Goal: Task Accomplishment & Management: Manage account settings

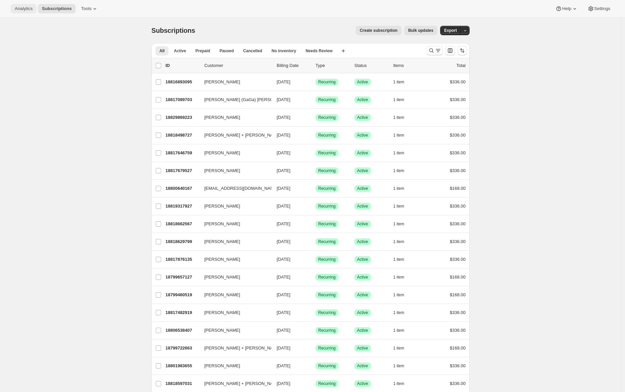
click at [29, 8] on span "Analytics" at bounding box center [24, 8] width 18 height 5
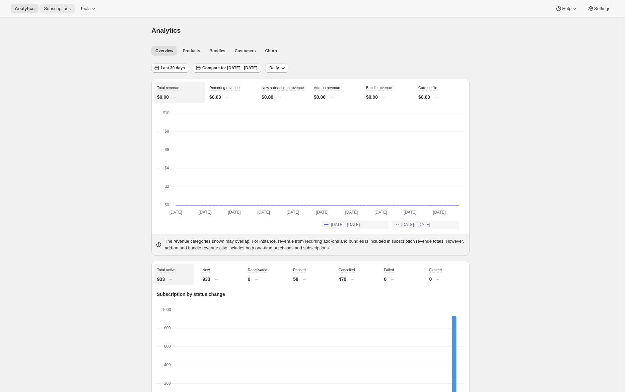
click at [56, 7] on span "Subscriptions" at bounding box center [57, 8] width 27 height 5
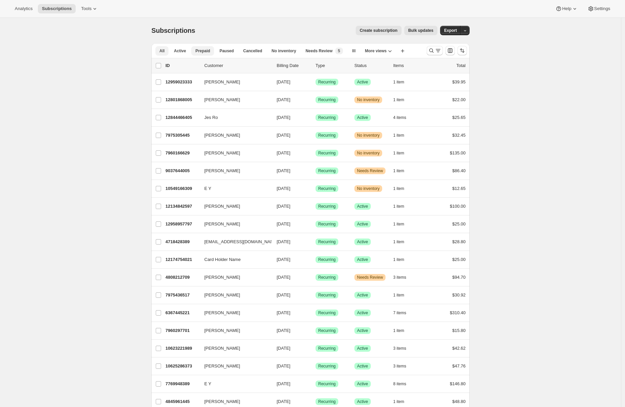
click at [207, 51] on span "Prepaid" at bounding box center [202, 50] width 15 height 5
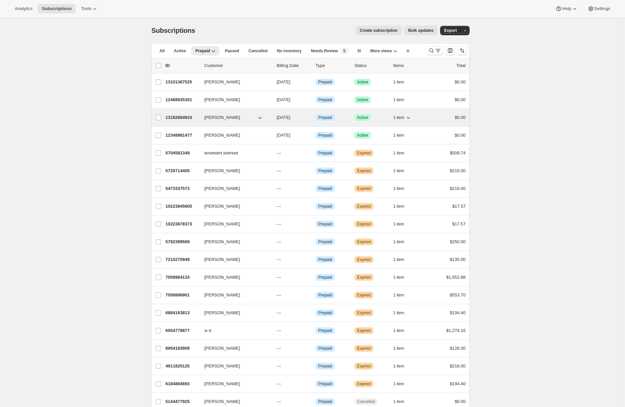
click at [170, 119] on p "13182664933" at bounding box center [181, 117] width 33 height 7
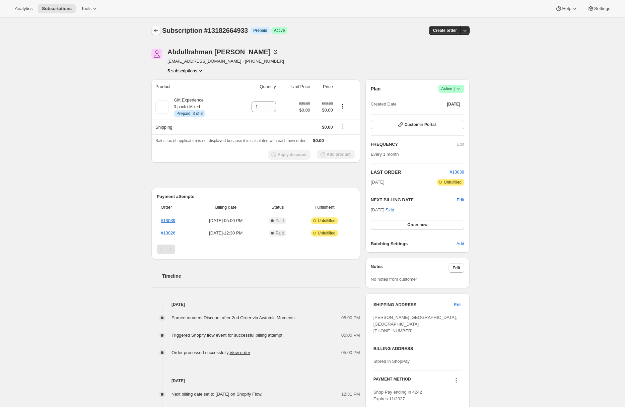
click at [159, 29] on icon "Subscriptions" at bounding box center [156, 30] width 7 height 7
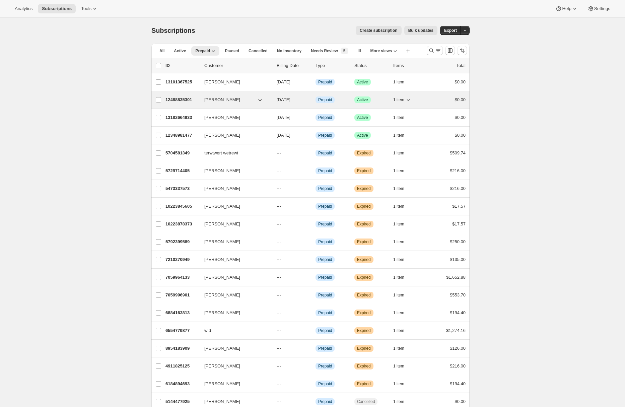
click at [175, 100] on p "12488835301" at bounding box center [181, 99] width 33 height 7
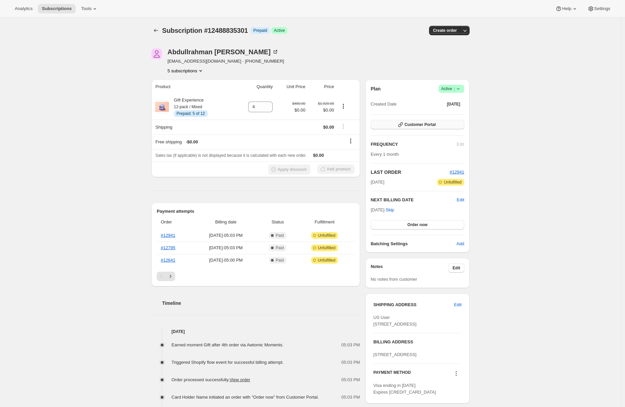
click at [456, 125] on button "Customer Portal" at bounding box center [417, 124] width 93 height 9
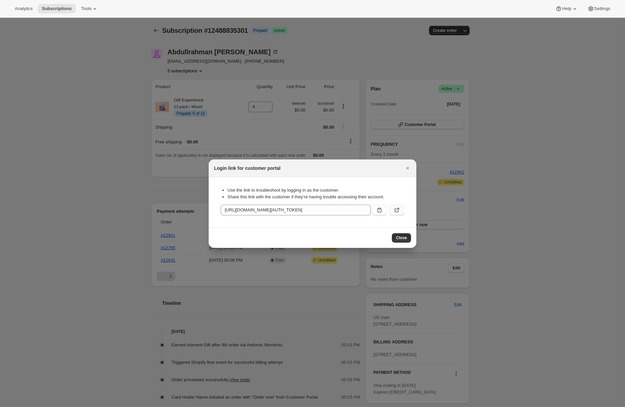
click at [399, 207] on icon ":rot:" at bounding box center [396, 210] width 7 height 7
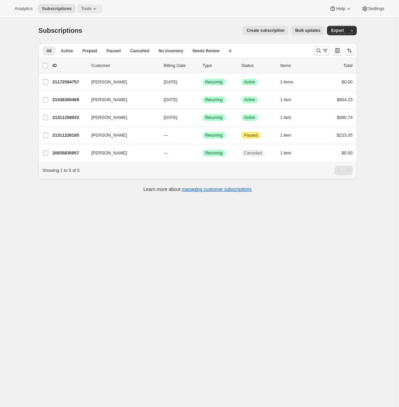
click at [102, 7] on button "Tools" at bounding box center [89, 8] width 25 height 9
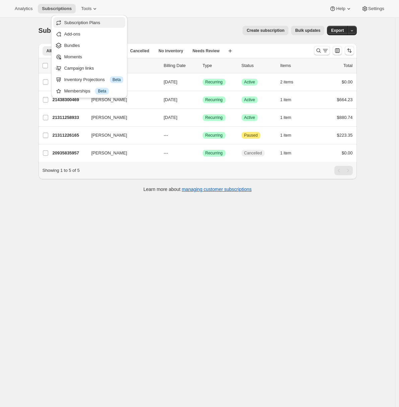
click at [102, 27] on button "Subscription Plans" at bounding box center [89, 22] width 72 height 11
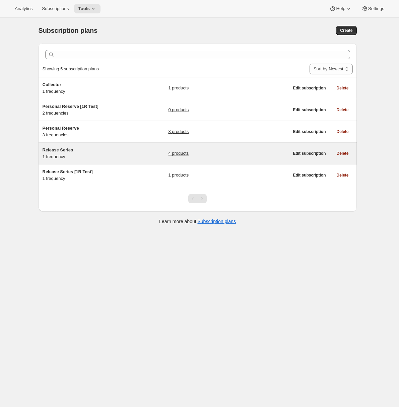
click at [110, 148] on h5 "Release Series" at bounding box center [85, 150] width 84 height 7
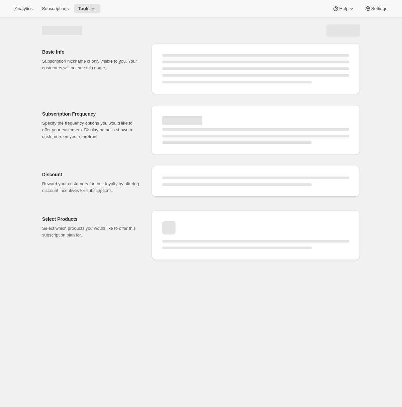
select select "WEEK"
select select "MONTH"
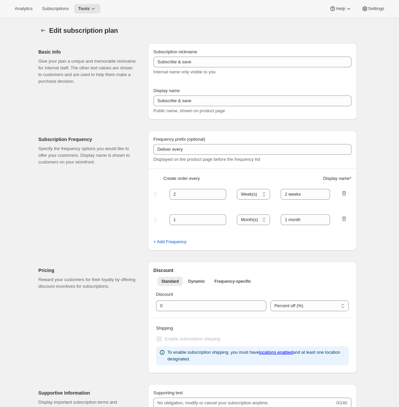
type input "Release Series"
type input "Delivers quarterly"
type input "6"
select select "MONTH"
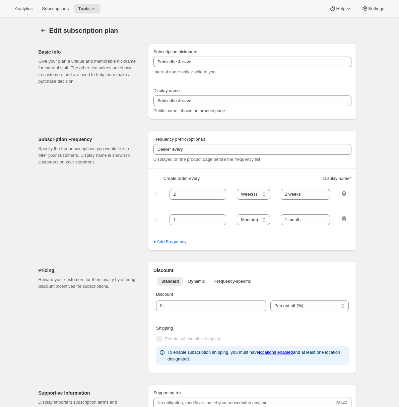
type input "(Jan, Jun)"
type input "Choose how many bottles you want of the Napa Valley Release​, Alexander Valley …"
checkbox input "true"
select select "YEARDAY"
select select "6"
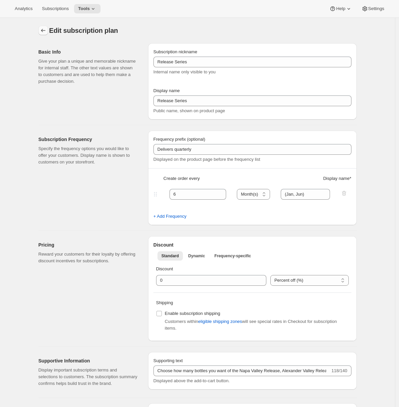
click at [40, 32] on button "Subscription plans" at bounding box center [43, 30] width 9 height 9
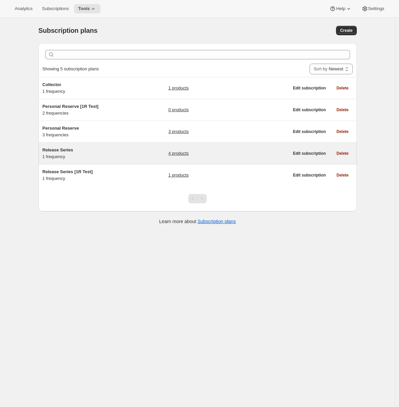
click at [95, 151] on h5 "Release Series" at bounding box center [85, 150] width 84 height 7
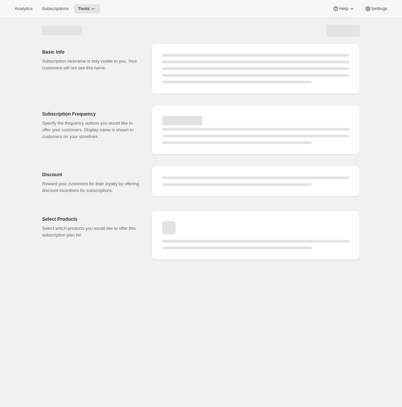
select select "WEEK"
select select "MONTH"
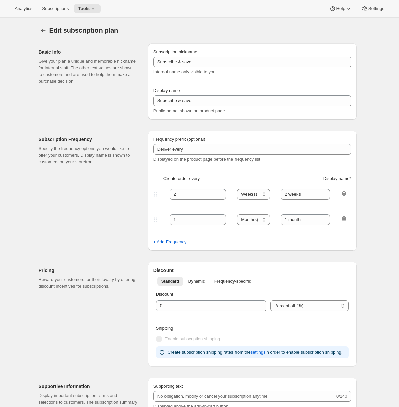
type input "Release Series"
type input "Delivers quarterly"
type input "6"
select select "MONTH"
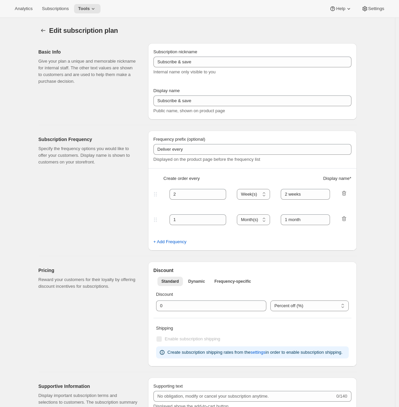
type input "(Jan, Jun)"
type input "Choose how many bottles you want of the Napa Valley Release​, Alexander Valley …"
checkbox input "true"
select select "YEARDAY"
select select "6"
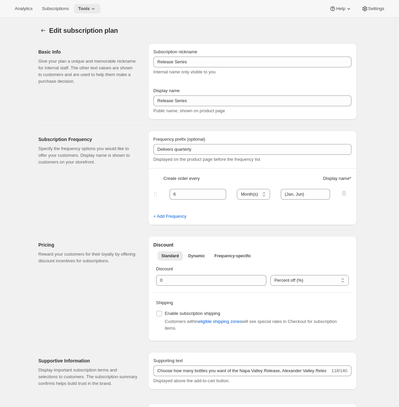
click at [90, 6] on span "Tools" at bounding box center [84, 8] width 12 height 5
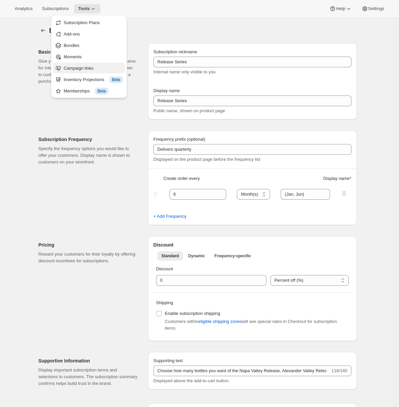
click at [82, 68] on span "Campaign links" at bounding box center [79, 68] width 30 height 5
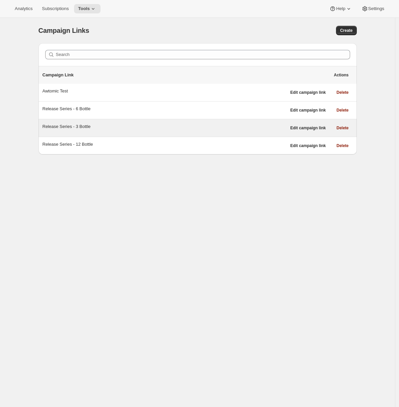
click at [165, 125] on div "Release Series - 3 Bottle" at bounding box center [165, 126] width 244 height 7
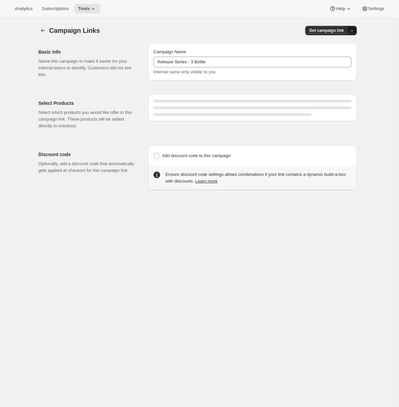
click at [354, 31] on icon "button" at bounding box center [352, 30] width 4 height 4
select select "gid://shopify/SellingPlan/710463488309"
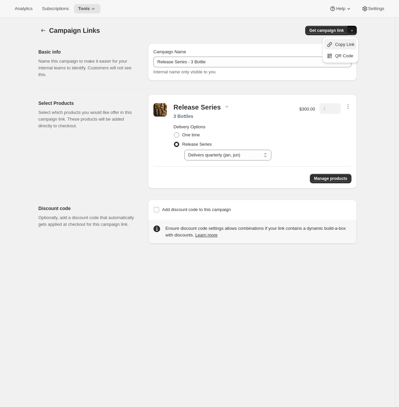
click at [347, 45] on span "Copy Link" at bounding box center [344, 44] width 19 height 5
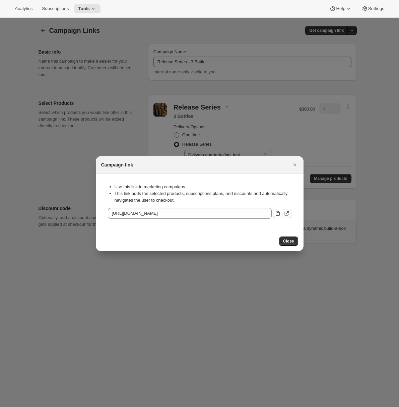
click at [287, 213] on icon ":r5k:" at bounding box center [286, 213] width 7 height 7
click at [296, 166] on icon "Close" at bounding box center [294, 164] width 7 height 7
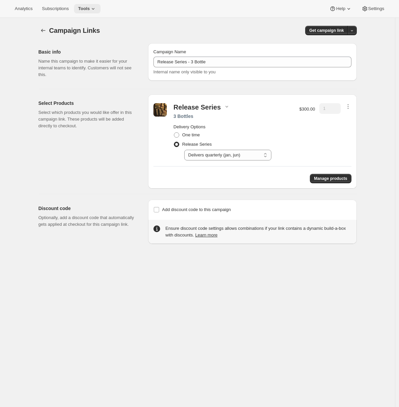
click at [90, 11] on span "Tools" at bounding box center [84, 8] width 12 height 5
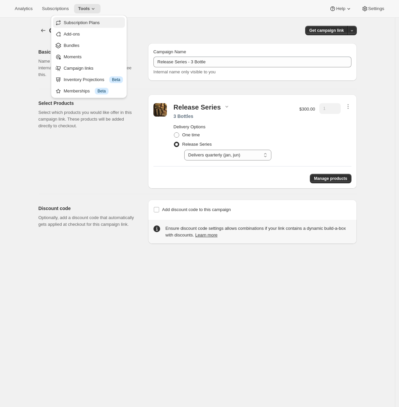
click at [81, 26] on span "Subscription Plans" at bounding box center [93, 22] width 59 height 7
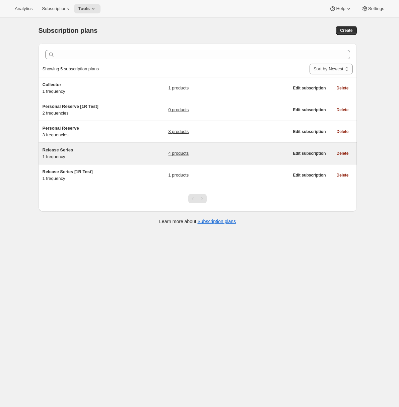
click at [101, 155] on div "Release Series 1 frequency" at bounding box center [85, 153] width 84 height 13
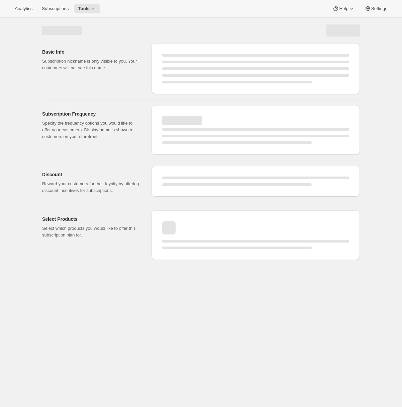
select select "WEEK"
select select "MONTH"
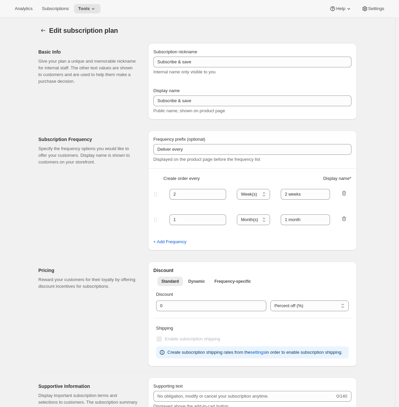
type input "Release Series"
type input "Delivers quarterly"
type input "6"
select select "MONTH"
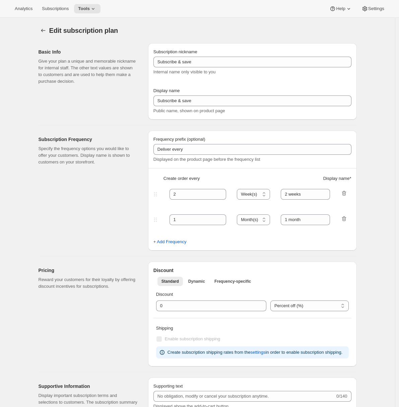
type input "(Jan, Jun)"
type input "Choose how many bottles you want of the Napa Valley Release​, Alexander Valley …"
checkbox input "true"
select select "YEARDAY"
select select "6"
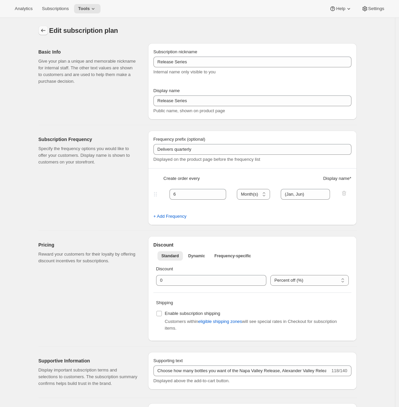
click at [42, 34] on button "Subscription plans" at bounding box center [43, 30] width 9 height 9
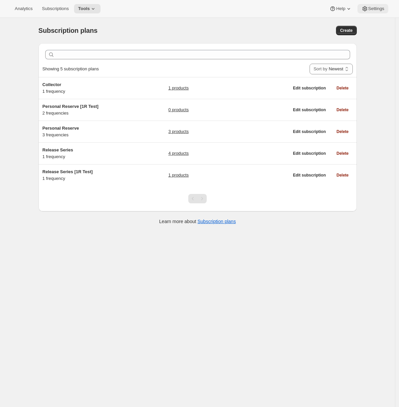
click at [375, 10] on span "Settings" at bounding box center [376, 8] width 16 height 5
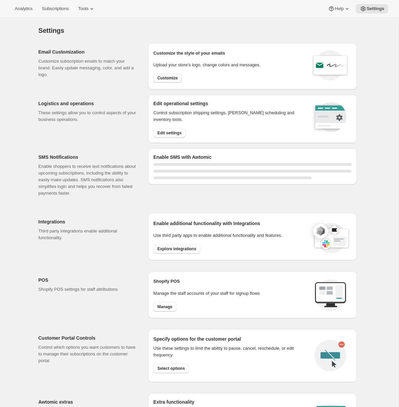
click at [168, 78] on span "Customize" at bounding box center [167, 77] width 20 height 5
select select "22:00"
select select "09:00"
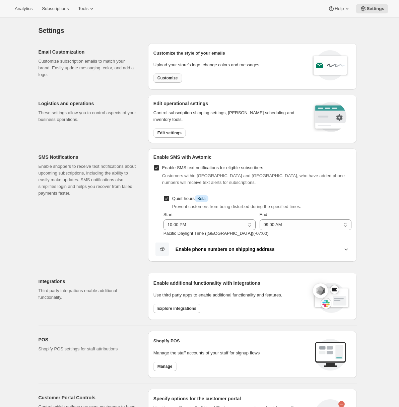
click at [174, 79] on span "Customize" at bounding box center [167, 77] width 20 height 5
select select "subscriptionMessage"
select select "5"
select select "15"
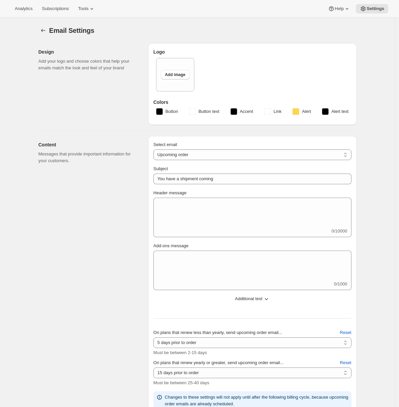
type input "Silver Oak Cellars"
checkbox input "false"
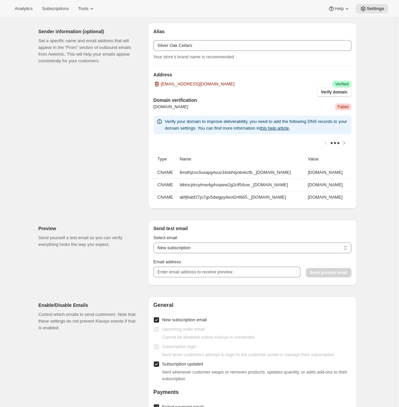
scroll to position [438, 0]
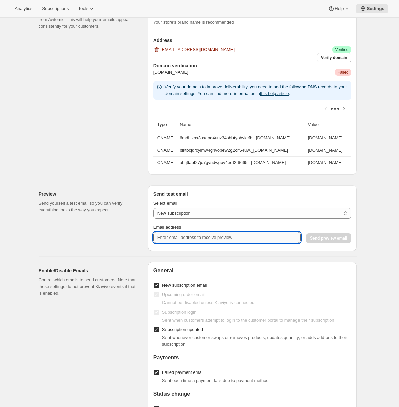
click at [179, 240] on input "Email address" at bounding box center [226, 237] width 147 height 11
type input "adrian@awtomic.com"
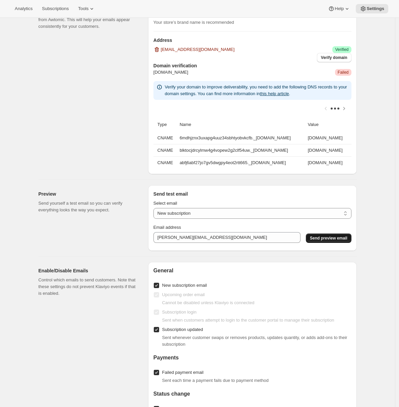
click at [327, 241] on span "Send preview email" at bounding box center [328, 237] width 37 height 5
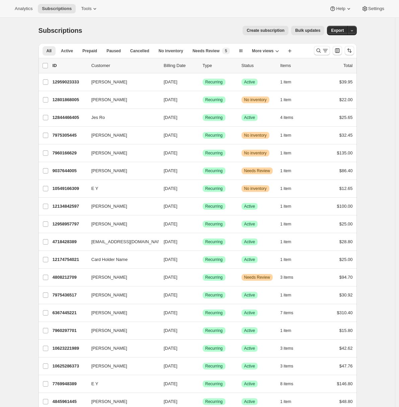
click at [88, 10] on span "Tools" at bounding box center [86, 8] width 10 height 5
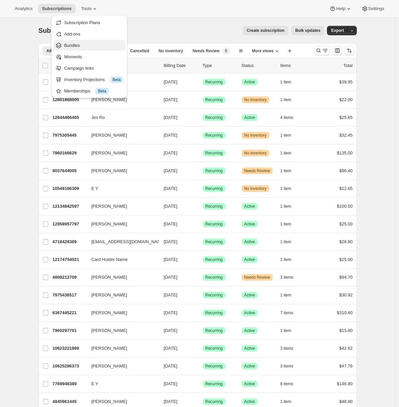
click at [78, 43] on span "Bundles" at bounding box center [72, 45] width 16 height 5
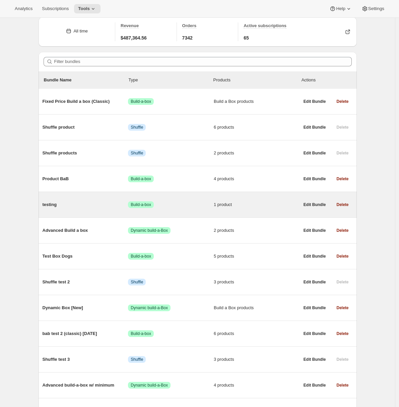
scroll to position [157, 0]
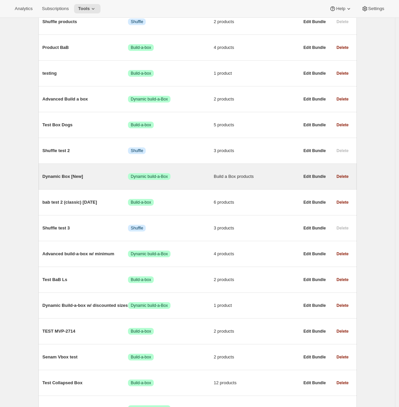
click at [83, 178] on span "Dynamic Box [New]" at bounding box center [86, 176] width 86 height 7
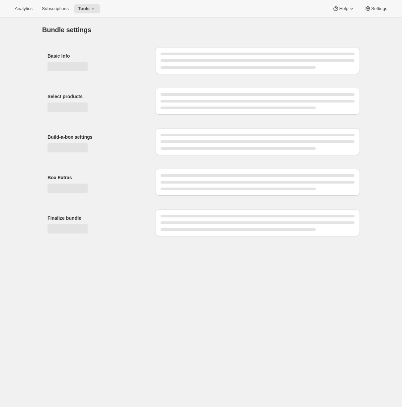
type input "Dynamic Box [New]"
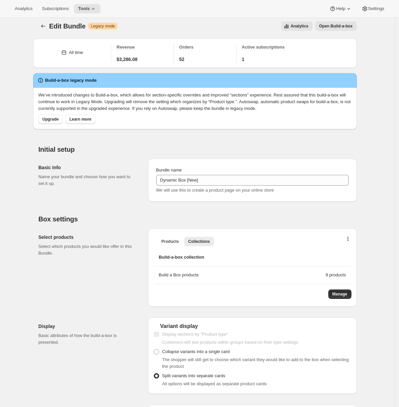
scroll to position [9, 0]
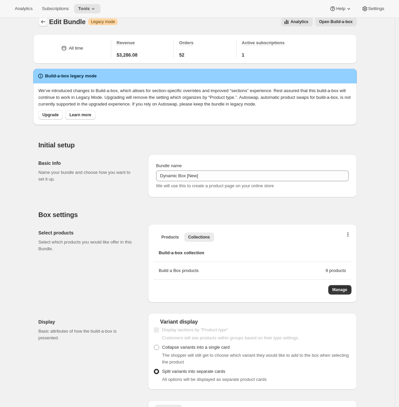
click at [45, 21] on icon "Bundles" at bounding box center [43, 21] width 7 height 7
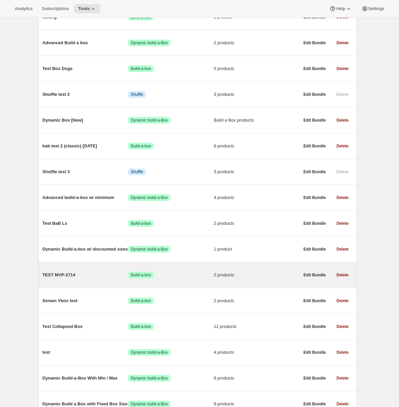
scroll to position [248, 0]
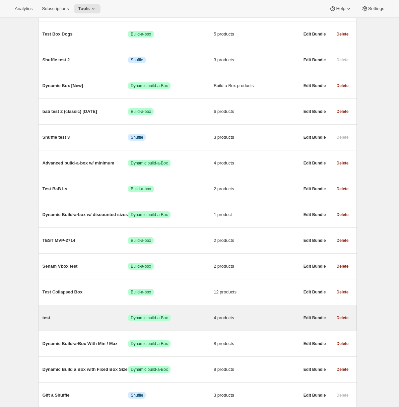
click at [94, 321] on span "test" at bounding box center [86, 317] width 86 height 7
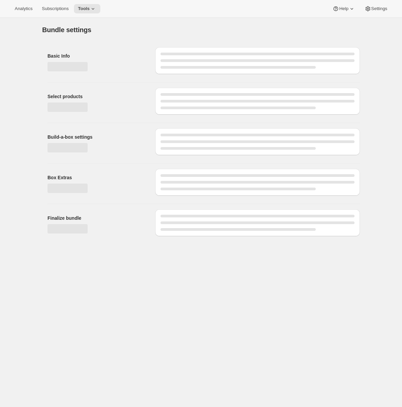
type input "test"
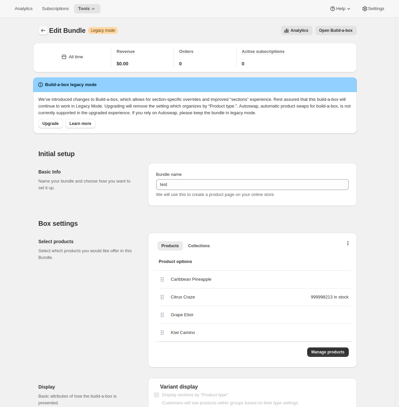
click at [46, 31] on icon "Bundles" at bounding box center [43, 30] width 7 height 7
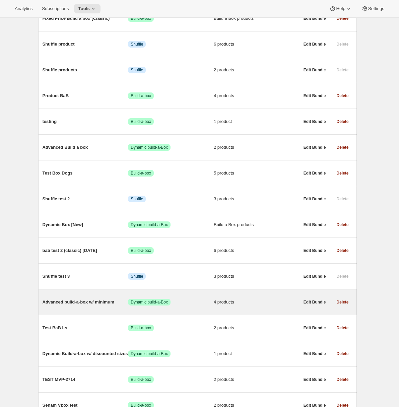
scroll to position [226, 0]
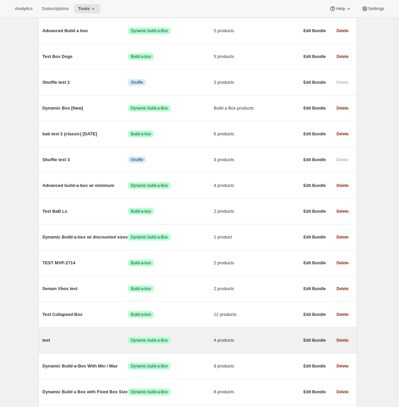
click at [74, 344] on span "test" at bounding box center [86, 340] width 86 height 7
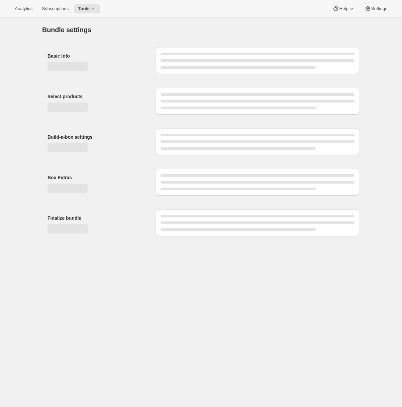
type input "test"
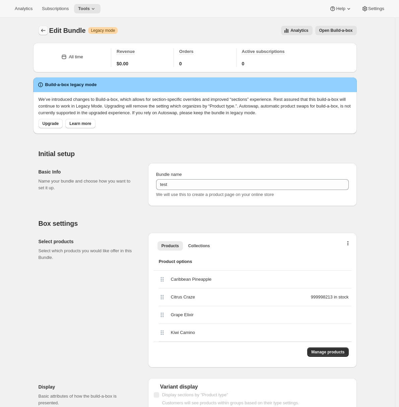
click at [46, 32] on icon "Bundles" at bounding box center [43, 30] width 7 height 7
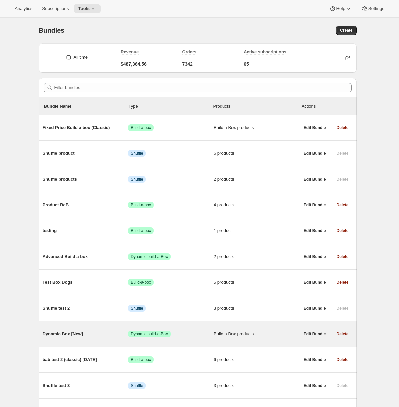
click at [79, 337] on span "Dynamic Box [New]" at bounding box center [86, 333] width 86 height 7
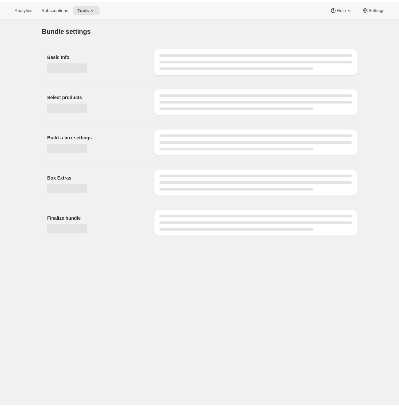
type input "Dynamic Box [New]"
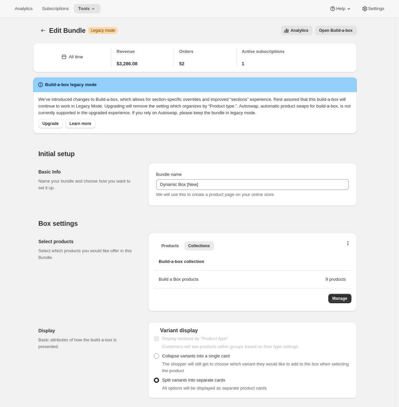
click at [74, 261] on div "Select products Select which products you would like offer in this Bundle." at bounding box center [91, 272] width 104 height 78
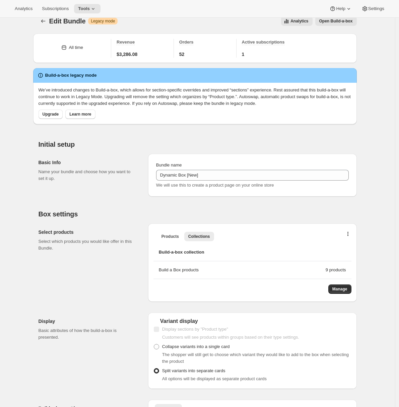
scroll to position [5, 0]
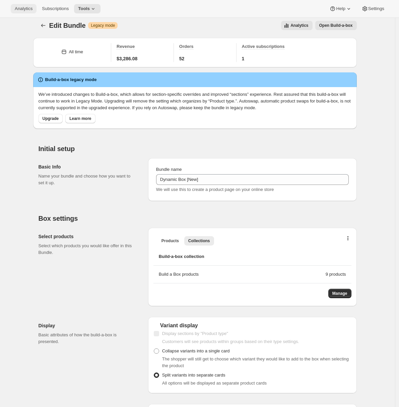
click at [21, 11] on span "Analytics" at bounding box center [24, 8] width 18 height 5
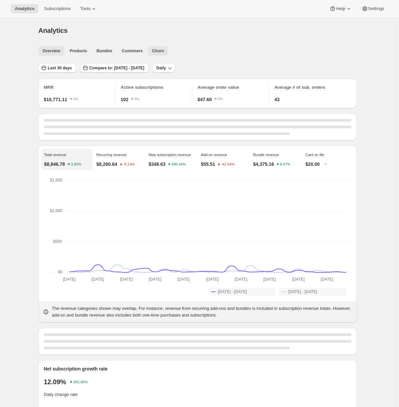
click at [165, 47] on button "Churn" at bounding box center [158, 50] width 20 height 9
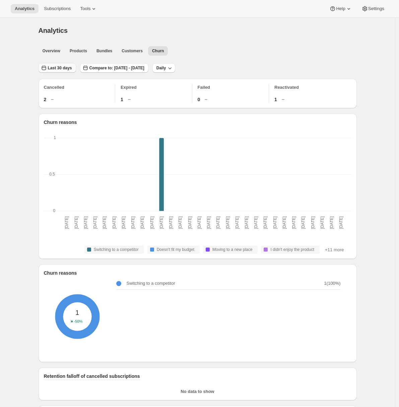
drag, startPoint x: 64, startPoint y: 68, endPoint x: 65, endPoint y: 72, distance: 3.5
click at [64, 69] on span "Last 30 days" at bounding box center [60, 67] width 24 height 5
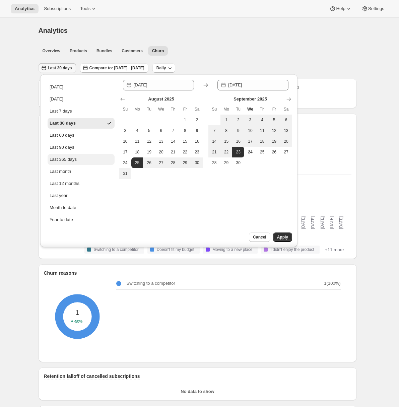
click at [71, 159] on div "Last 365 days" at bounding box center [63, 159] width 27 height 7
type input "2024-09-24"
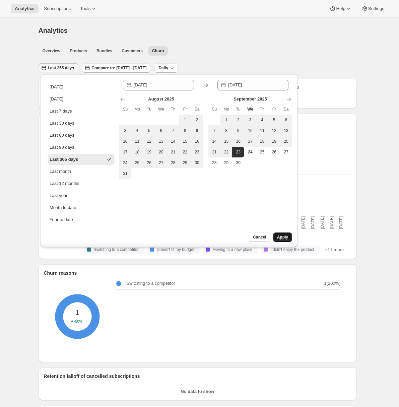
click at [286, 238] on span "Apply" at bounding box center [282, 236] width 11 height 5
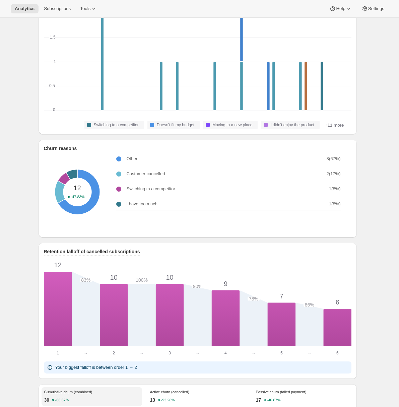
scroll to position [90, 0]
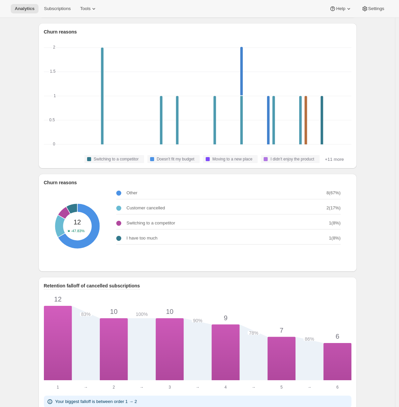
click at [34, 121] on div "Analytics. This page is ready Analytics Overview Products Bundles Customers Chu…" at bounding box center [197, 350] width 334 height 847
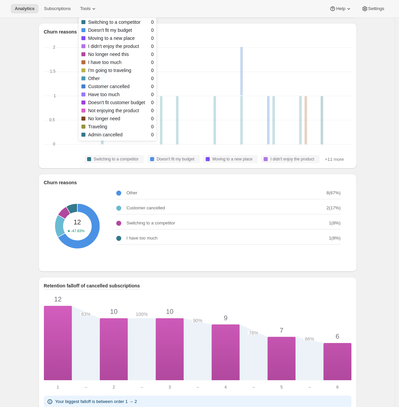
scroll to position [0, 0]
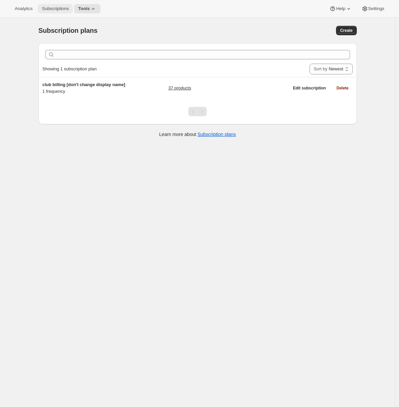
click at [49, 11] on span "Subscriptions" at bounding box center [55, 8] width 27 height 5
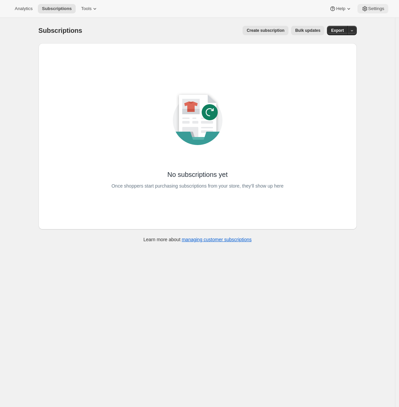
click at [372, 5] on button "Settings" at bounding box center [372, 8] width 31 height 9
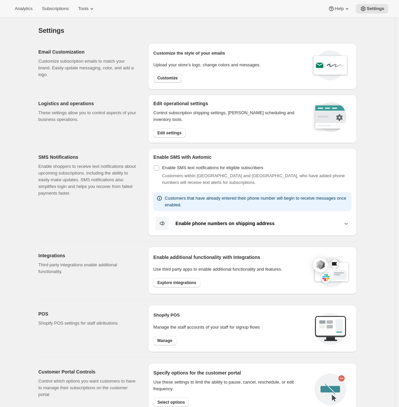
click at [173, 77] on span "Customize" at bounding box center [167, 77] width 20 height 5
select select "subscriptionMessage"
select select "5"
select select "15"
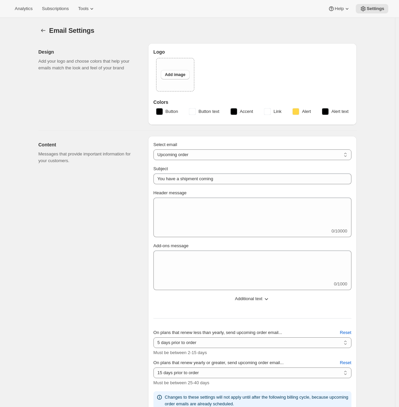
type input "Professors' Club Upcoming Shipment"
type textarea "Lor Ips! Dolo sitametco adipisci eli sed Doeiu Tempo Incididunt' Utla et dolor!…"
select select "14"
type input "Maori Point Wines"
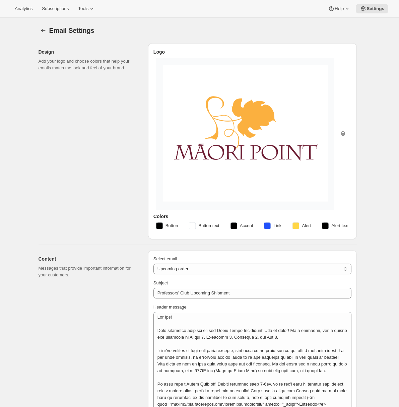
click at [97, 104] on div "Design Add your logo and choose colors that help your emails match the look and…" at bounding box center [91, 141] width 104 height 196
click at [58, 9] on span "Subscriptions" at bounding box center [55, 8] width 27 height 5
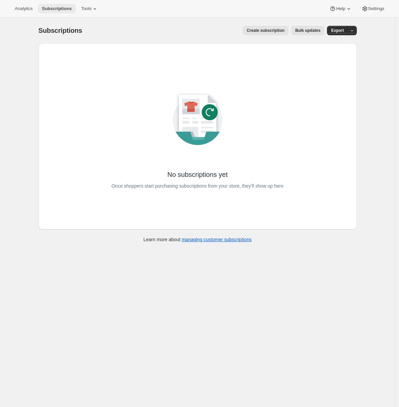
click at [61, 9] on span "Subscriptions" at bounding box center [57, 8] width 30 height 5
click at [22, 105] on div "Subscriptions. This page is ready Subscriptions Create subscription Bulk update…" at bounding box center [197, 221] width 395 height 407
click at [24, 141] on div "Subscriptions. This page is ready Subscriptions Create subscription Bulk update…" at bounding box center [197, 221] width 395 height 407
click at [150, 24] on div "Subscriptions. This page is ready Subscriptions Create subscription Bulk update…" at bounding box center [198, 30] width 318 height 25
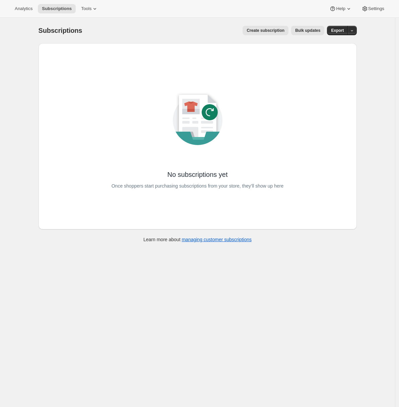
click at [152, 31] on div "Create subscription Bulk updates" at bounding box center [207, 30] width 234 height 9
click at [202, 34] on div "Create subscription Bulk updates" at bounding box center [207, 30] width 234 height 9
click at [377, 10] on span "Settings" at bounding box center [376, 8] width 16 height 5
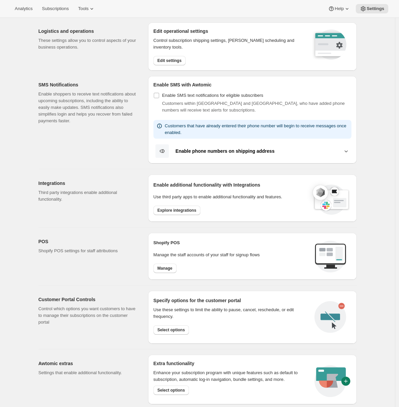
scroll to position [107, 0]
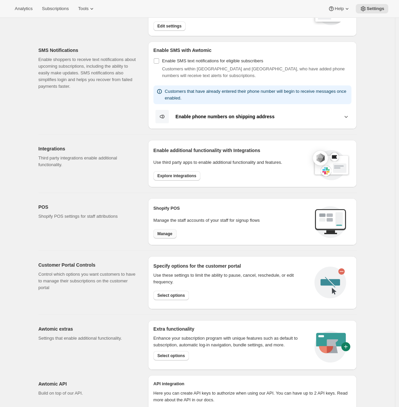
click at [168, 235] on span "Manage" at bounding box center [164, 233] width 15 height 5
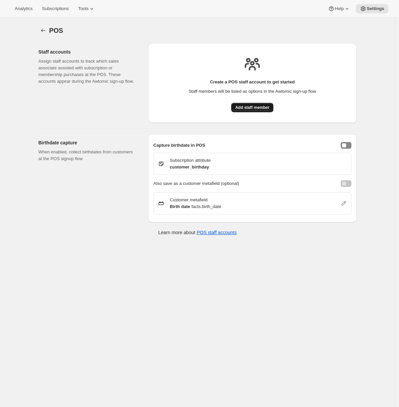
click at [253, 106] on span "Add staff member" at bounding box center [252, 107] width 34 height 5
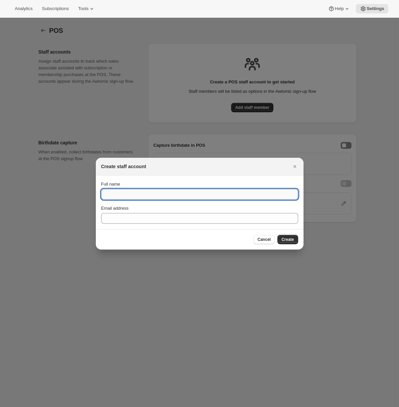
click at [135, 193] on input "Full name" at bounding box center [199, 194] width 197 height 11
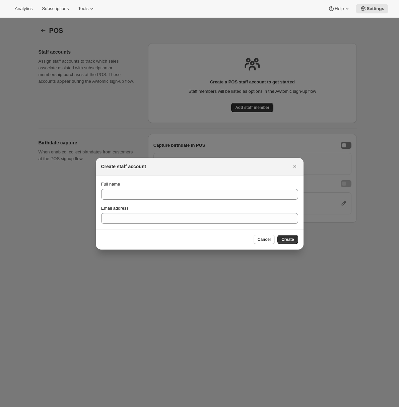
click at [146, 182] on div "Full name" at bounding box center [199, 184] width 197 height 7
click at [295, 167] on icon "Close" at bounding box center [294, 166] width 3 height 3
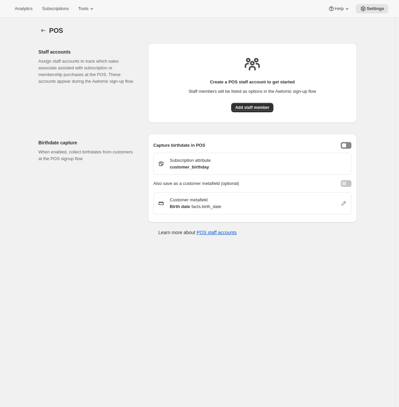
click at [48, 247] on div "POS. This page is ready POS Staff accounts Assign staff accounts to track which…" at bounding box center [197, 221] width 395 height 407
click at [348, 147] on button "enableBirthdayCapture" at bounding box center [345, 145] width 11 height 7
click at [347, 145] on button "enableBirthdayCapture" at bounding box center [345, 145] width 11 height 7
click at [346, 146] on div "enableBirthdayCapture" at bounding box center [344, 145] width 4 height 4
click at [345, 182] on div "enableBirthdayCaptureCustomerMetafield" at bounding box center [344, 183] width 4 height 4
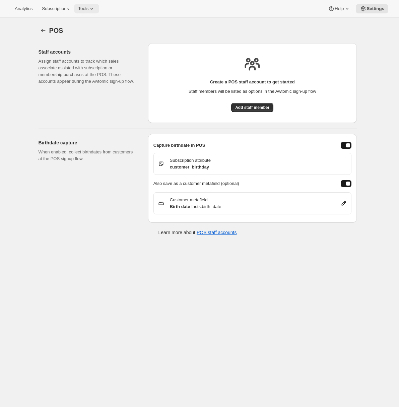
click at [90, 13] on button "Tools" at bounding box center [86, 8] width 25 height 9
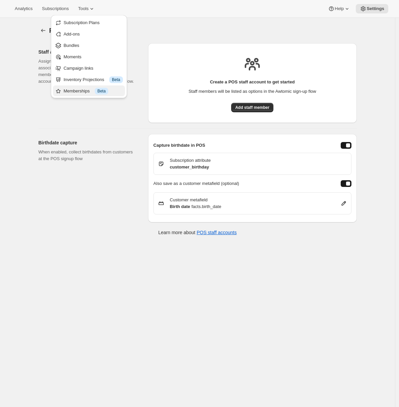
click at [89, 89] on div "Memberships Info Beta" at bounding box center [93, 91] width 59 height 7
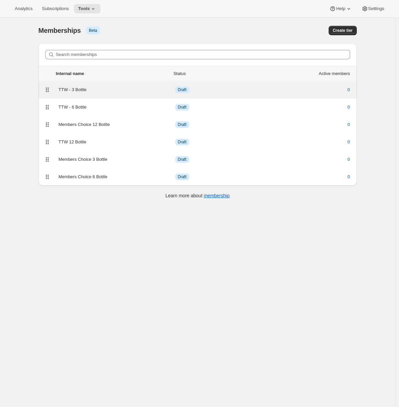
click at [146, 90] on div "TTW - 3 Bottle" at bounding box center [117, 89] width 117 height 7
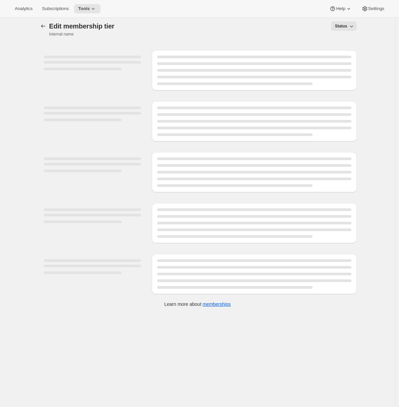
select select "variants"
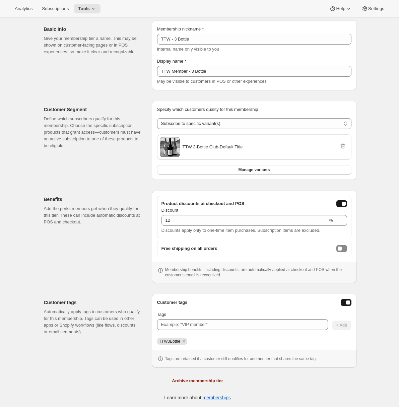
scroll to position [83, 0]
click at [55, 8] on span "Subscriptions" at bounding box center [55, 8] width 27 height 5
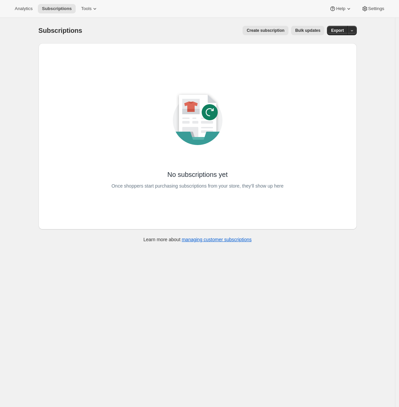
click at [265, 31] on span "Create subscription" at bounding box center [265, 30] width 38 height 5
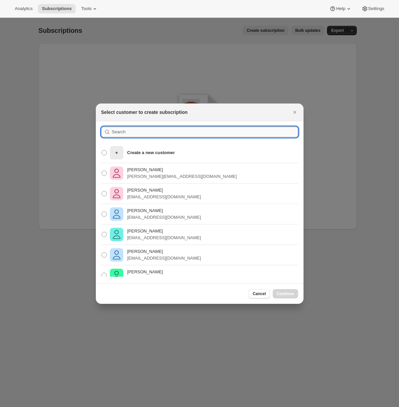
click at [169, 135] on input ":r1d:" at bounding box center [205, 132] width 186 height 11
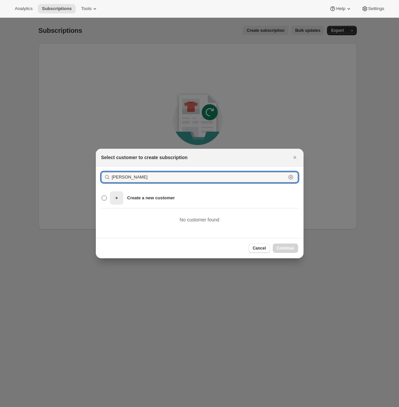
type input "Adrian Andrade"
click at [155, 198] on p "Create a new customer" at bounding box center [151, 198] width 48 height 7
click at [102, 196] on input "Create a new customer" at bounding box center [101, 195] width 0 height 0
radio input "true"
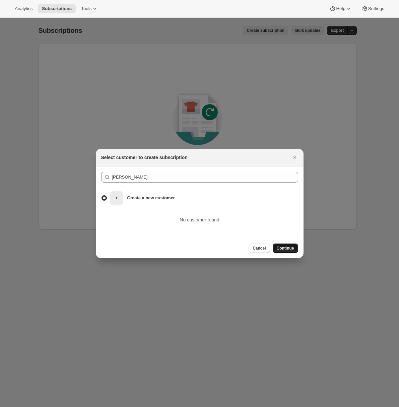
click at [280, 247] on span "Continue" at bounding box center [285, 247] width 17 height 5
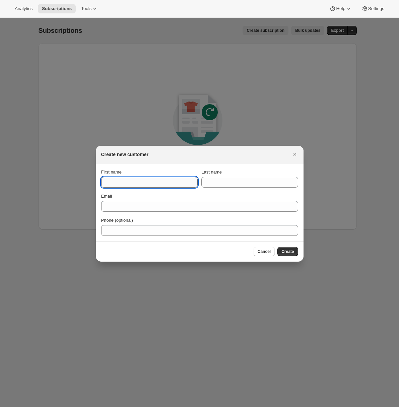
click at [128, 182] on input "First name" at bounding box center [149, 182] width 96 height 11
type input "Adrian"
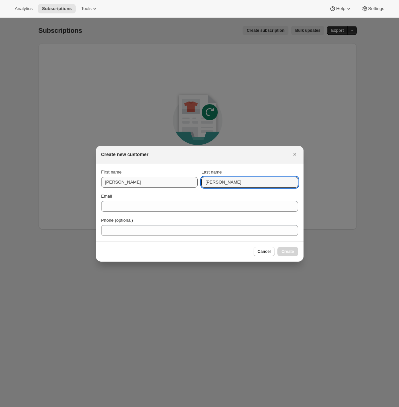
type input "Andrade"
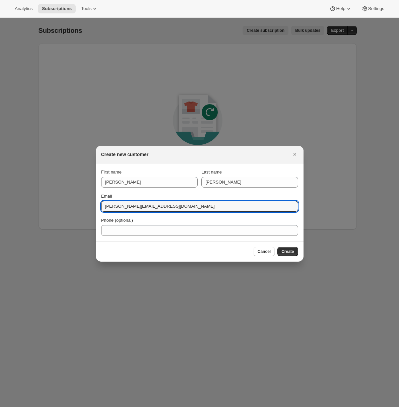
type input "adrian@awtomic.com"
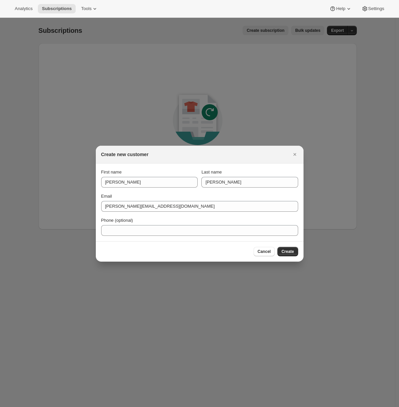
click at [233, 252] on div "Cancel Create" at bounding box center [199, 251] width 197 height 9
click at [287, 251] on span "Create" at bounding box center [287, 251] width 12 height 5
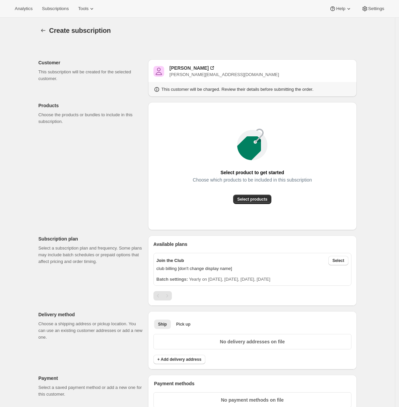
scroll to position [9, 0]
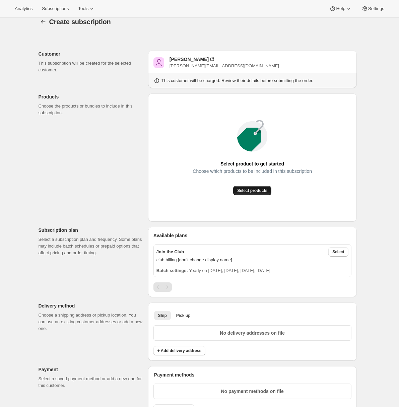
click at [246, 192] on span "Select products" at bounding box center [252, 190] width 30 height 5
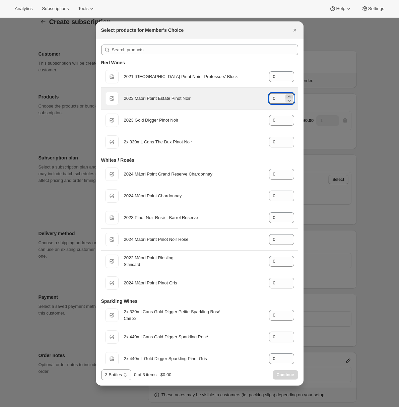
click at [287, 96] on icon ":r2u:" at bounding box center [288, 96] width 3 height 2
type input "1"
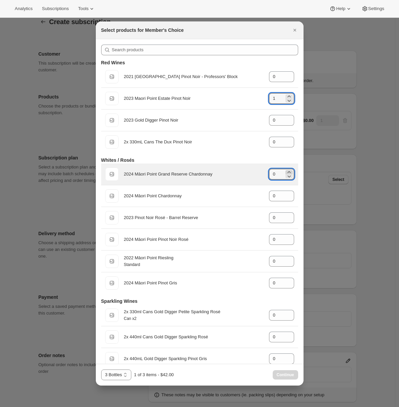
click at [286, 171] on icon ":r2u:" at bounding box center [289, 172] width 7 height 7
type input "1"
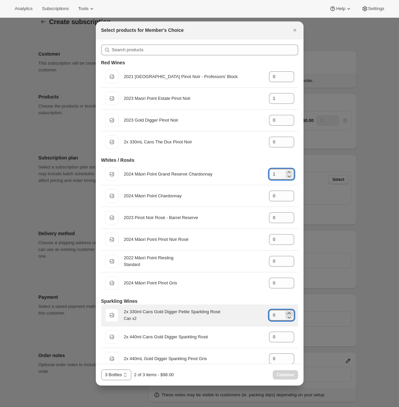
click at [287, 313] on icon ":r2u:" at bounding box center [288, 313] width 3 height 2
type input "1"
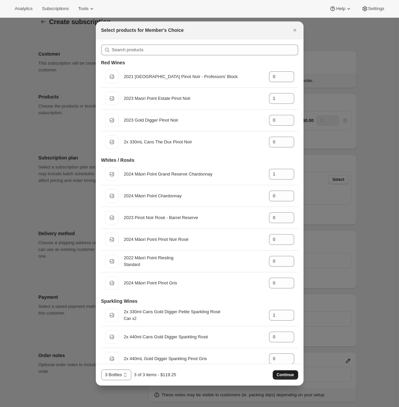
click at [286, 374] on span "Continue" at bounding box center [285, 374] width 17 height 5
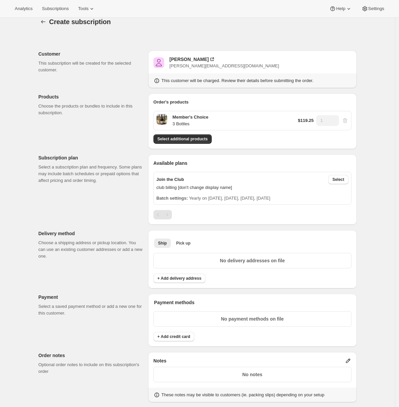
scroll to position [74, 0]
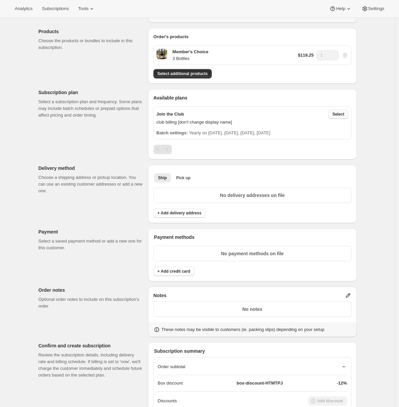
click at [344, 115] on span "Select" at bounding box center [338, 113] width 12 height 5
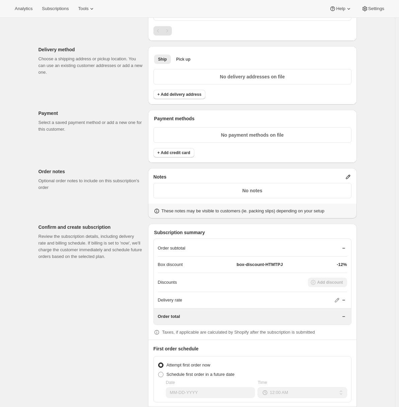
scroll to position [212, 0]
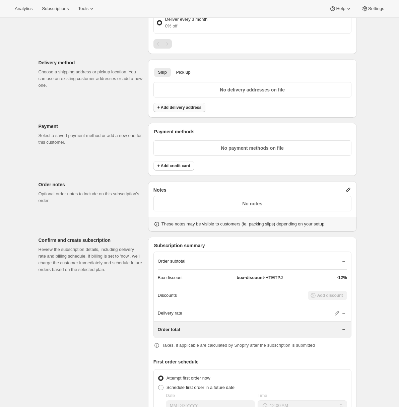
click at [167, 108] on span "+ Add delivery address" at bounding box center [179, 107] width 44 height 5
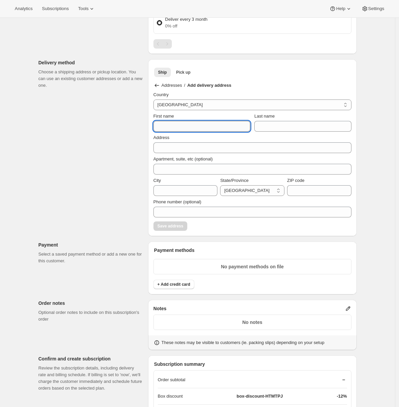
click at [165, 128] on input "First name" at bounding box center [201, 126] width 97 height 11
type input "Adrian"
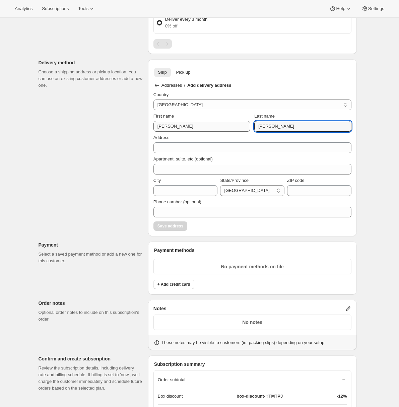
type input "Andrade"
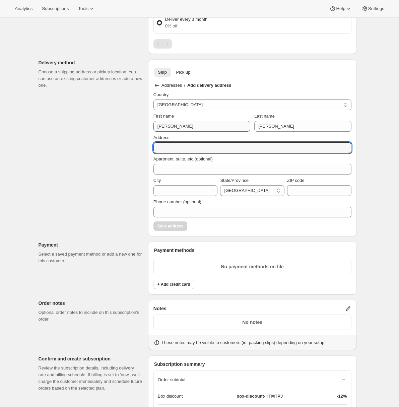
paste input "413 Maori Point Road"
type input "413 Maori Point Road"
click at [177, 193] on input "City" at bounding box center [185, 190] width 64 height 11
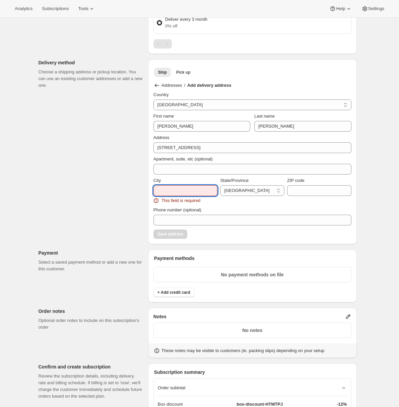
paste input "Tarras"
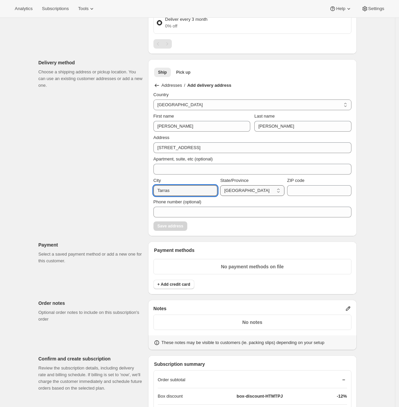
type input "Tarras"
click at [260, 190] on select "Australian Capital Territory New South Wales Northern Territory Queensland Sout…" at bounding box center [252, 190] width 64 height 11
click at [184, 109] on select "Australia New Zealand" at bounding box center [252, 104] width 198 height 11
select select "NZ"
click at [155, 99] on select "Australia New Zealand" at bounding box center [252, 104] width 198 height 11
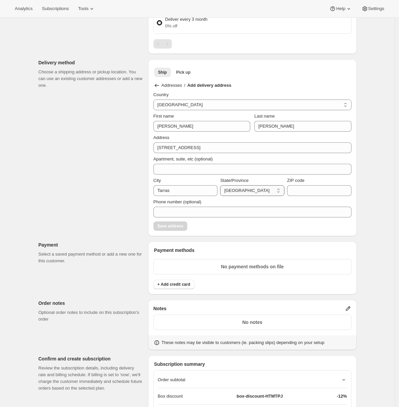
click at [246, 190] on select "Auckland Bay of Plenty Canterbury Gisborne Hawke's Bay Manawatu-Wanganui Marlbo…" at bounding box center [252, 190] width 64 height 11
select select "OTA"
click at [222, 185] on select "Auckland Bay of Plenty Canterbury Gisborne Hawke's Bay Manawatu-Wanganui Marlbo…" at bounding box center [252, 190] width 64 height 11
click at [302, 193] on input "ZIP code" at bounding box center [319, 190] width 64 height 11
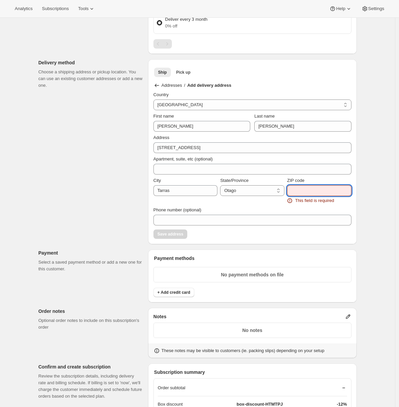
paste input "9347"
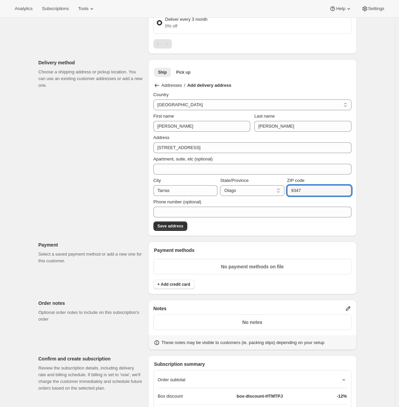
type input "9347"
click at [96, 224] on div "Customer This subscription will be created for the selected customer. Adrian An…" at bounding box center [194, 195] width 323 height 728
click at [169, 226] on span "Save address" at bounding box center [170, 225] width 26 height 5
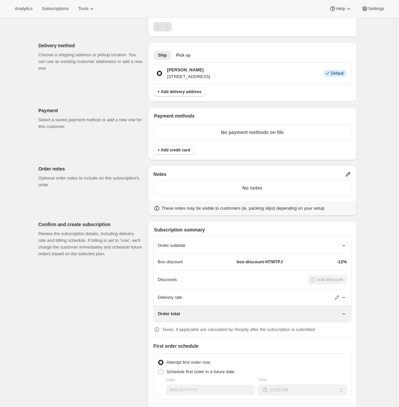
scroll to position [243, 0]
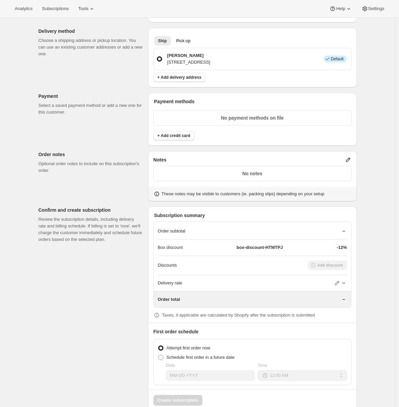
click at [171, 141] on div "Payment methods No payment methods on file + Add credit card" at bounding box center [252, 119] width 209 height 53
click at [171, 138] on span "+ Add credit card" at bounding box center [173, 135] width 33 height 5
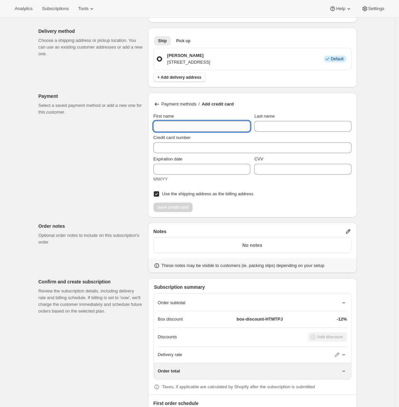
click at [172, 124] on input "First name" at bounding box center [201, 126] width 97 height 11
type input "Adrian"
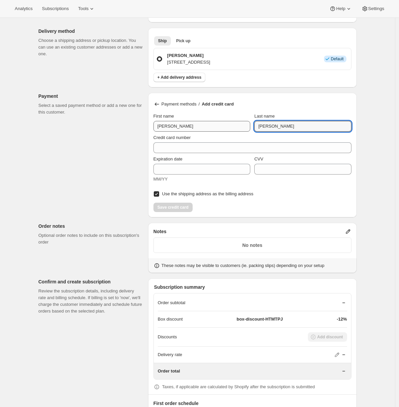
type input "Andrade"
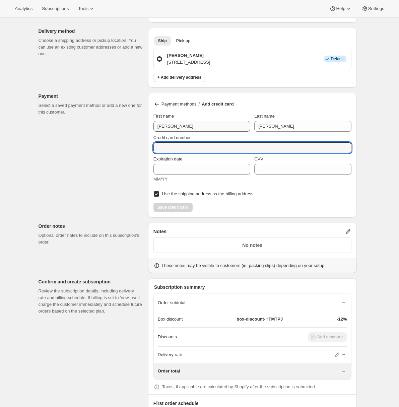
paste input "5563 1016 6668 0701"
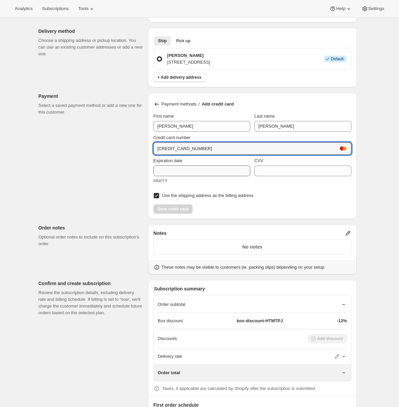
type input "5563 1016 6668 0701"
click at [165, 166] on input "Expiration date" at bounding box center [201, 170] width 97 height 11
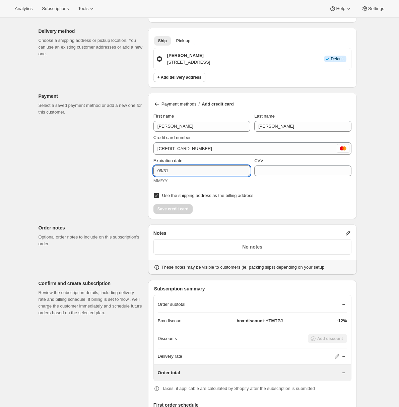
type input "09/31"
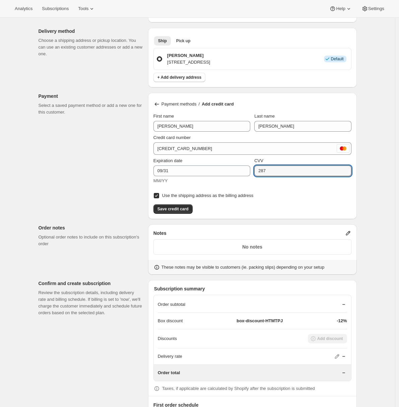
type input "287"
click at [98, 201] on div "Customer This subscription will be created for the selected customer. Adrian An…" at bounding box center [194, 142] width 323 height 684
click at [176, 208] on span "Save credit card" at bounding box center [172, 208] width 31 height 5
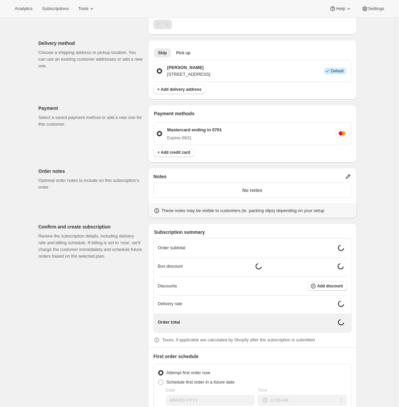
scroll to position [261, 0]
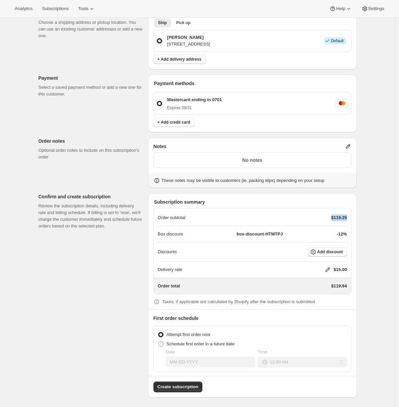
drag, startPoint x: 332, startPoint y: 218, endPoint x: 348, endPoint y: 218, distance: 16.1
click at [347, 218] on div "Order subtotal $119.25" at bounding box center [252, 217] width 189 height 7
drag, startPoint x: 236, startPoint y: 234, endPoint x: 295, endPoint y: 238, distance: 59.4
click at [295, 238] on div "Box discount box-discount-HTMTPJ -12%" at bounding box center [252, 234] width 189 height 16
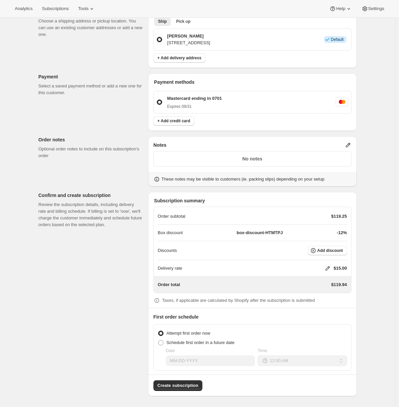
click at [329, 269] on icon at bounding box center [327, 268] width 7 height 7
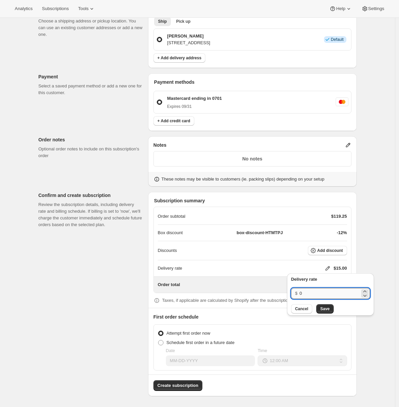
click at [308, 294] on input "0" at bounding box center [329, 293] width 60 height 11
click at [305, 309] on span "Cancel" at bounding box center [301, 308] width 13 height 5
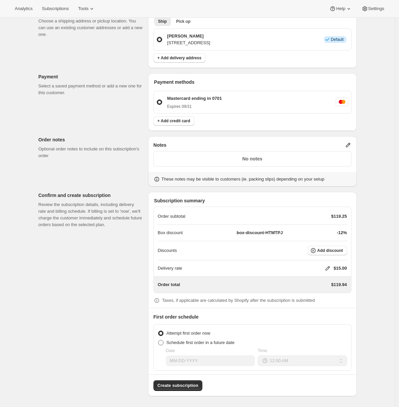
click at [164, 344] on span at bounding box center [161, 342] width 6 height 6
click at [158, 340] on input "Schedule first order in a future date" at bounding box center [158, 340] width 0 height 0
radio input "true"
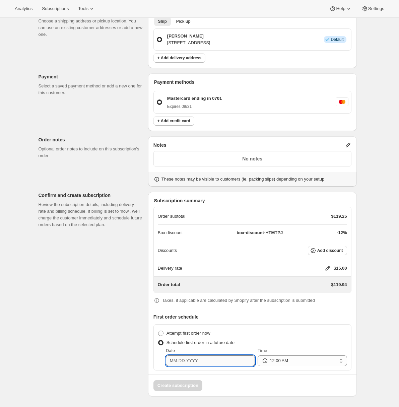
click at [187, 361] on input "Date" at bounding box center [210, 360] width 89 height 11
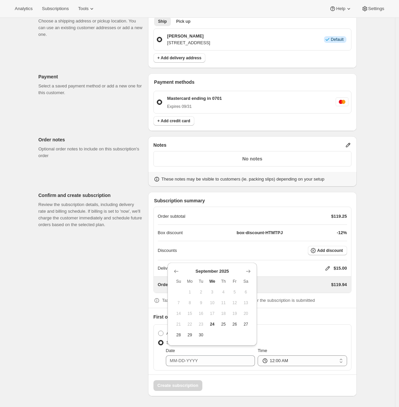
click at [130, 349] on div "Customer This subscription will be created for the selected customer. Adrian An…" at bounding box center [194, 88] width 323 height 616
click at [177, 362] on input "Date" at bounding box center [210, 360] width 89 height 11
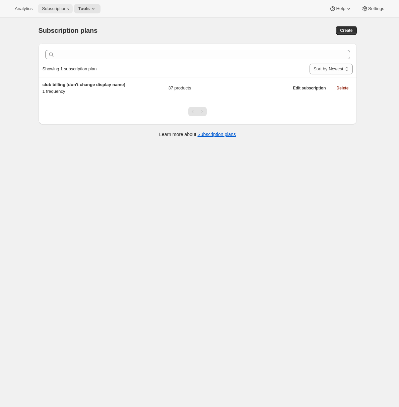
click at [64, 13] on button "Subscriptions" at bounding box center [55, 8] width 35 height 9
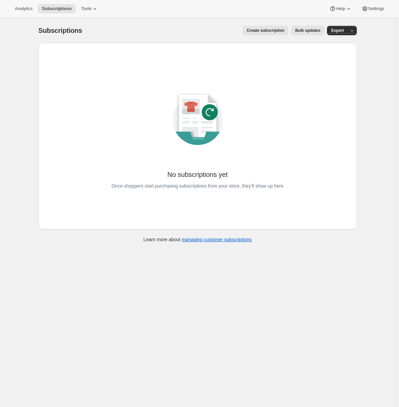
click at [274, 28] on span "Create subscription" at bounding box center [265, 30] width 38 height 5
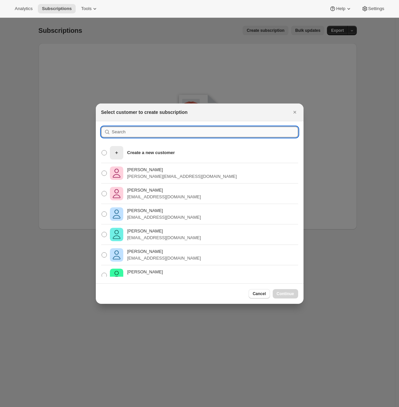
click at [175, 130] on input ":rg:" at bounding box center [205, 132] width 186 height 11
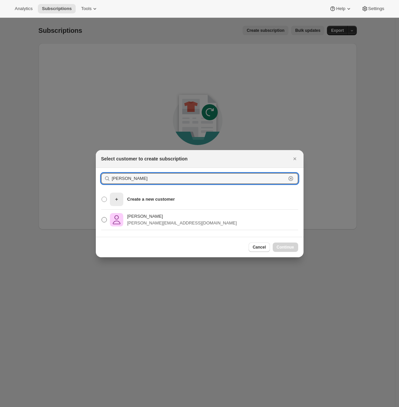
type input "[PERSON_NAME]"
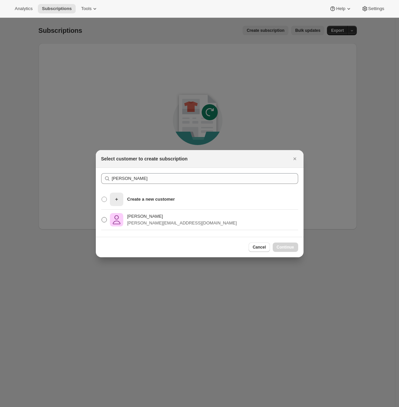
click at [143, 219] on p "[PERSON_NAME]" at bounding box center [181, 216] width 109 height 7
click at [102, 217] on input "Adrian Andrade adrian@awtomic.com" at bounding box center [101, 217] width 0 height 0
radio input "true"
click at [288, 251] on button "Continue" at bounding box center [285, 246] width 25 height 9
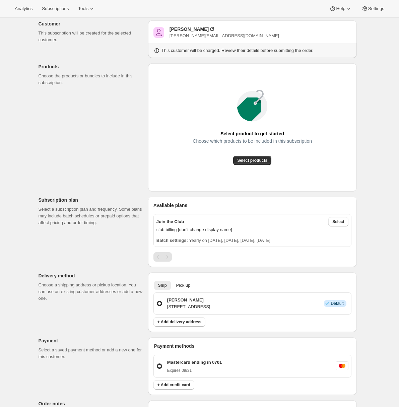
scroll to position [64, 0]
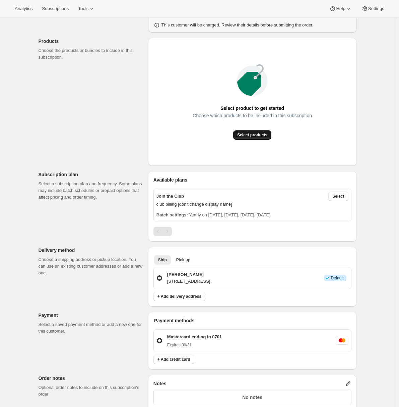
click at [251, 134] on span "Select products" at bounding box center [252, 134] width 30 height 5
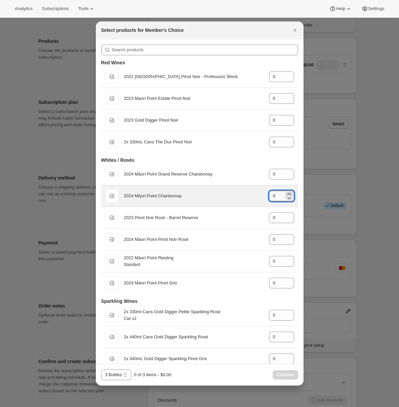
click at [287, 193] on icon ":r1p:" at bounding box center [289, 193] width 7 height 7
type input "2"
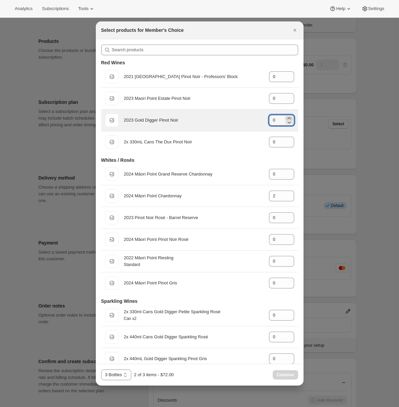
click at [286, 117] on icon ":r1p:" at bounding box center [289, 118] width 7 height 7
type input "1"
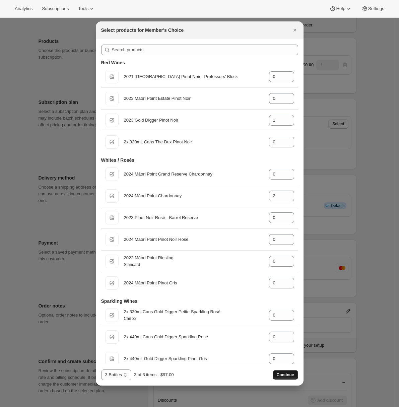
click at [283, 376] on span "Continue" at bounding box center [285, 374] width 17 height 5
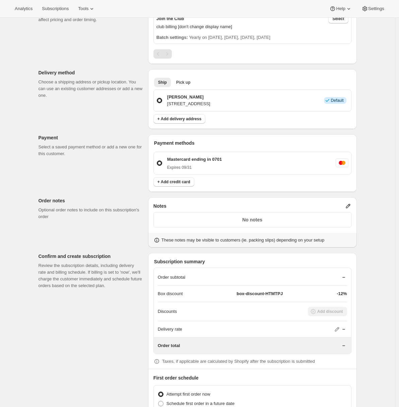
scroll to position [230, 0]
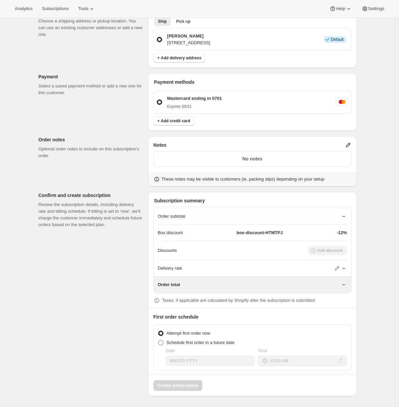
click at [190, 344] on span "Schedule first order in a future date" at bounding box center [200, 342] width 68 height 5
click at [158, 340] on input "Schedule first order in a future date" at bounding box center [158, 340] width 0 height 0
radio input "true"
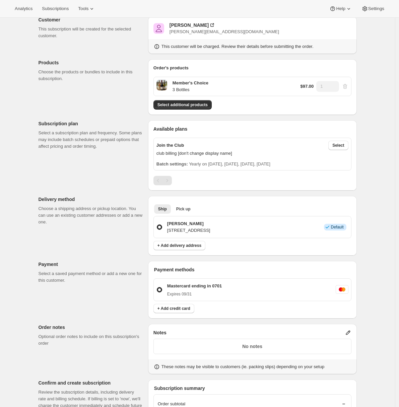
scroll to position [0, 0]
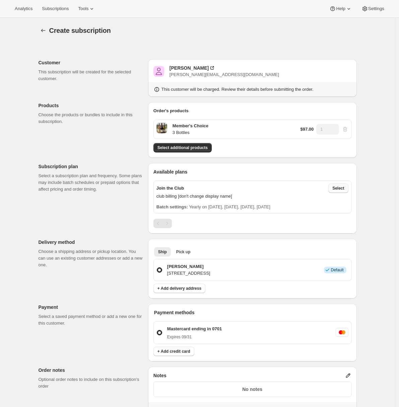
click at [350, 189] on div "Join the Club Select club billing [don't change display name] Batch settings: Y…" at bounding box center [252, 196] width 198 height 33
click at [347, 190] on button "Select" at bounding box center [338, 187] width 20 height 9
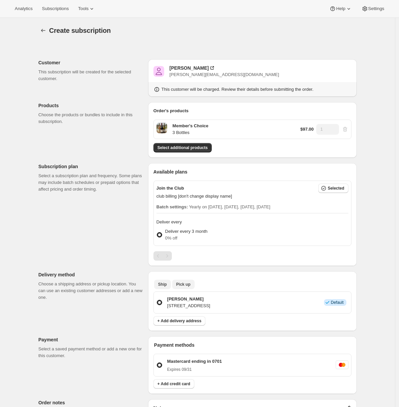
click at [186, 286] on span "Pick up" at bounding box center [183, 284] width 14 height 5
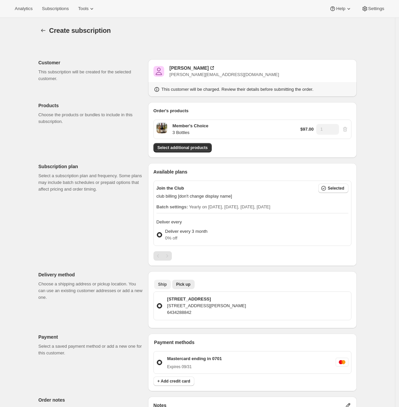
click at [166, 283] on span "Ship" at bounding box center [162, 284] width 9 height 5
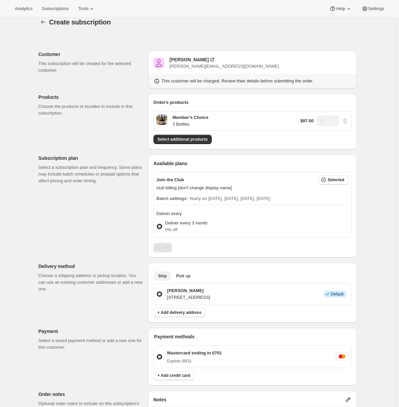
scroll to position [3, 0]
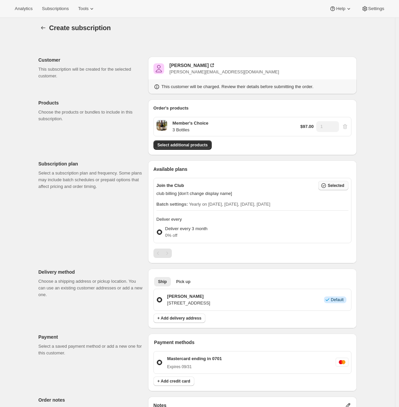
click at [329, 183] on span "Selected" at bounding box center [335, 185] width 16 height 5
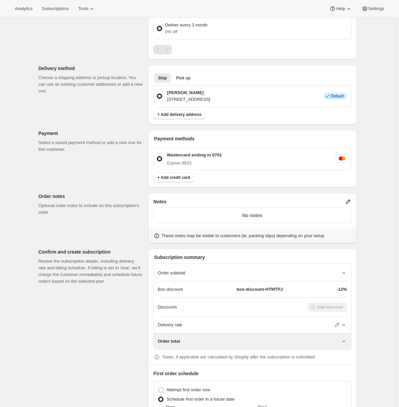
scroll to position [263, 0]
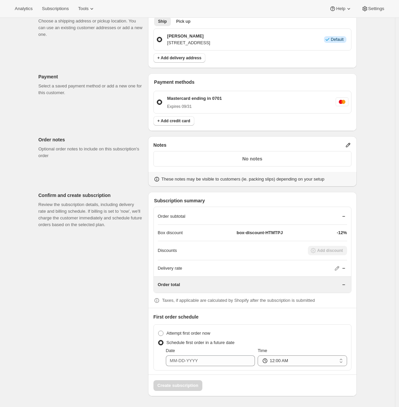
click at [163, 334] on span at bounding box center [160, 332] width 5 height 5
click at [158, 331] on input "Attempt first order now" at bounding box center [158, 330] width 0 height 0
radio input "true"
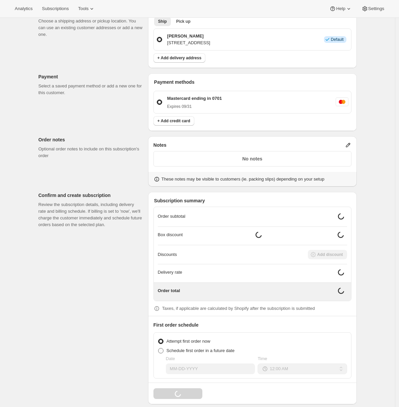
click at [163, 351] on span at bounding box center [160, 350] width 5 height 5
click at [158, 348] on input "Schedule first order in a future date" at bounding box center [158, 348] width 0 height 0
radio input "true"
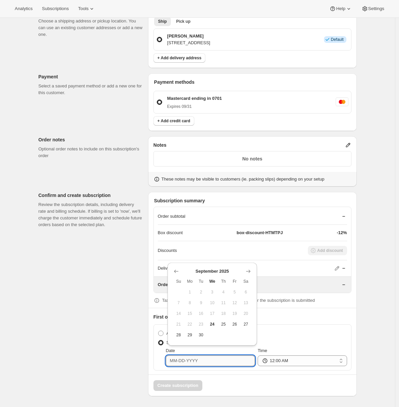
click at [186, 361] on input "Date" at bounding box center [210, 360] width 89 height 11
click at [248, 272] on icon "Show next month, October 2025" at bounding box center [248, 271] width 7 height 7
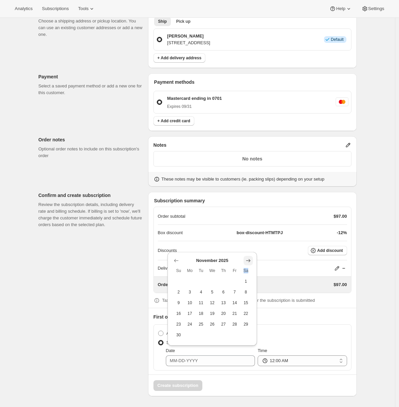
click at [248, 272] on span "Sa" at bounding box center [246, 270] width 6 height 5
click at [248, 262] on icon "Show next month, December 2025" at bounding box center [248, 260] width 4 height 3
click at [249, 269] on icon "Show next month, January 2026" at bounding box center [248, 271] width 7 height 7
click at [222, 293] on span "1" at bounding box center [223, 291] width 6 height 5
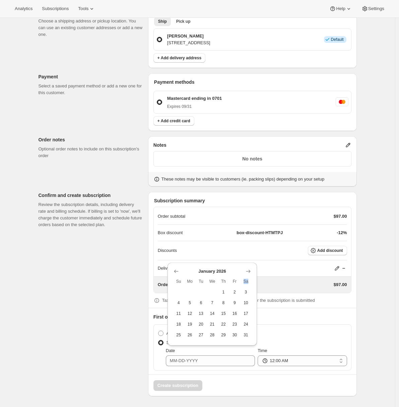
type input "01-01-2026"
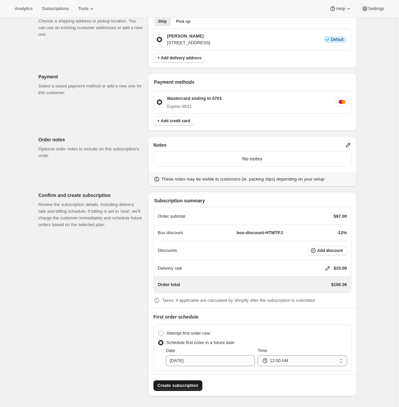
click at [184, 386] on span "Create subscription" at bounding box center [177, 385] width 41 height 7
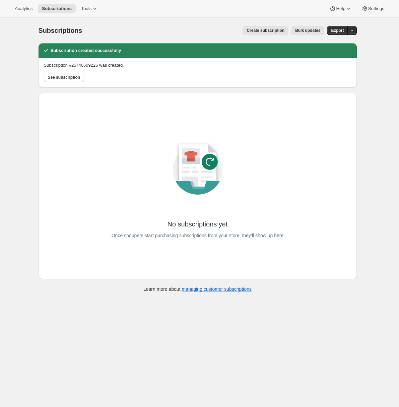
click at [27, 103] on div "Subscriptions. This page is ready Subscriptions Create subscription Bulk update…" at bounding box center [197, 221] width 395 height 407
click at [61, 79] on span "See subscription" at bounding box center [64, 77] width 32 height 5
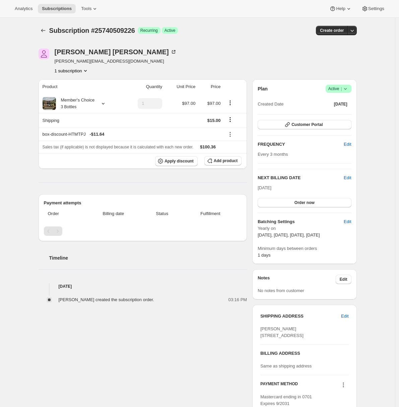
click at [23, 127] on div "Subscription #25740509226. This page is ready Subscription #25740509226 Success…" at bounding box center [197, 247] width 395 height 458
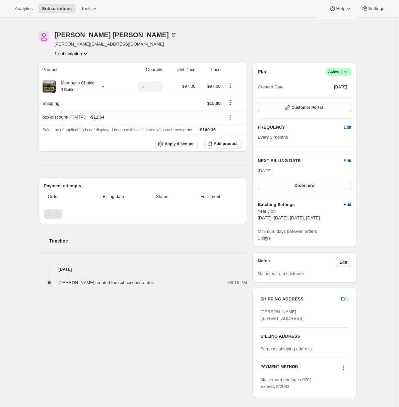
scroll to position [21, 0]
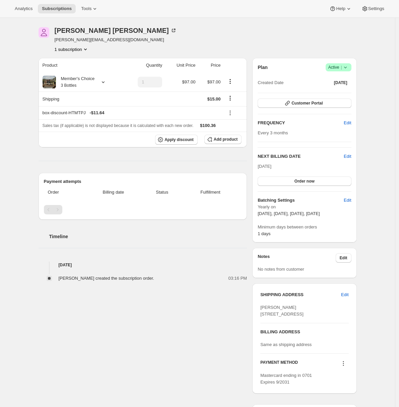
drag, startPoint x: 259, startPoint y: 166, endPoint x: 286, endPoint y: 169, distance: 26.6
click at [286, 169] on div "Jan 31, 2026 Order now" at bounding box center [303, 174] width 93 height 23
drag, startPoint x: 258, startPoint y: 212, endPoint x: 281, endPoint y: 215, distance: 23.6
click at [281, 215] on div "Plan Success Active | Created Date Sep 24, 2025 Customer Portal FREQUENCY Edit …" at bounding box center [304, 150] width 104 height 184
drag, startPoint x: 260, startPoint y: 168, endPoint x: 272, endPoint y: 169, distance: 12.1
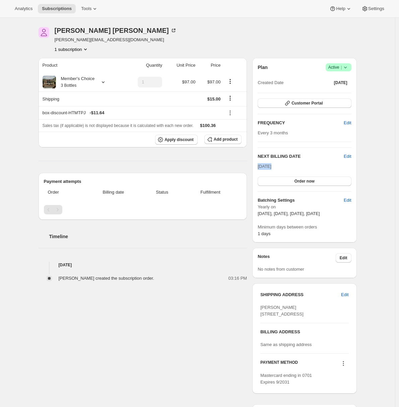
click at [272, 169] on div "Jan 31, 2026 Order now" at bounding box center [303, 174] width 93 height 23
click at [16, 166] on div "Subscription #25740509226. This page is ready Subscription #25740509226 Success…" at bounding box center [197, 225] width 395 height 458
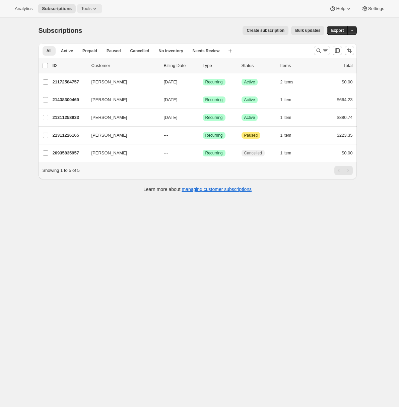
click at [91, 8] on span "Tools" at bounding box center [86, 8] width 10 height 5
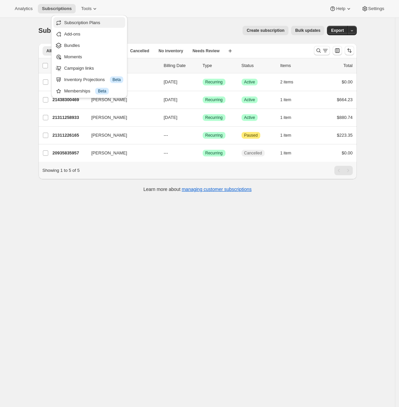
click at [90, 21] on span "Subscription Plans" at bounding box center [82, 22] width 36 height 5
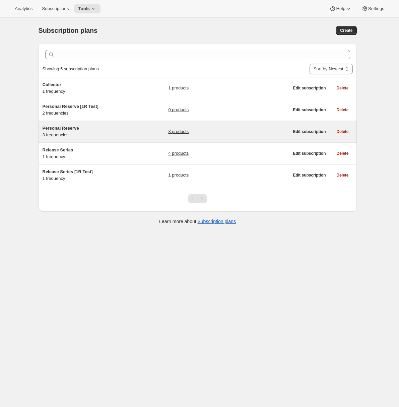
click at [104, 134] on div "Personal Reserve 3 frequencies" at bounding box center [85, 131] width 84 height 13
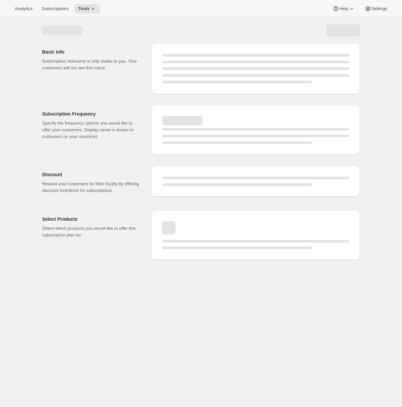
select select "WEEK"
select select "MONTH"
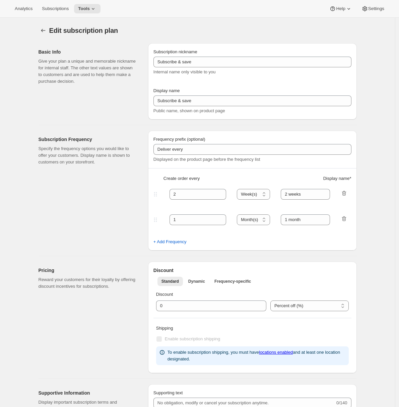
type input "Personal Reserve"
type input "1"
select select "MONTH"
type input "1 month"
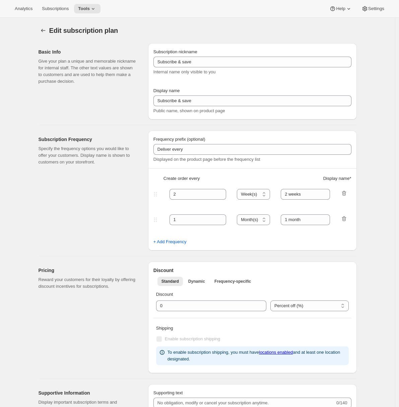
type input "2"
type input "2 Months"
type input "Choose which wines you’d like, how many bottles you’d like of each, and how oft…"
select select "MONTH"
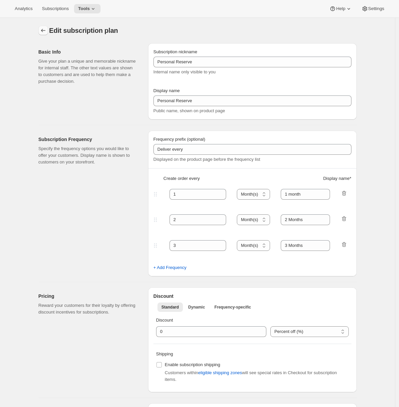
click at [46, 32] on icon "Subscription plans" at bounding box center [43, 30] width 7 height 7
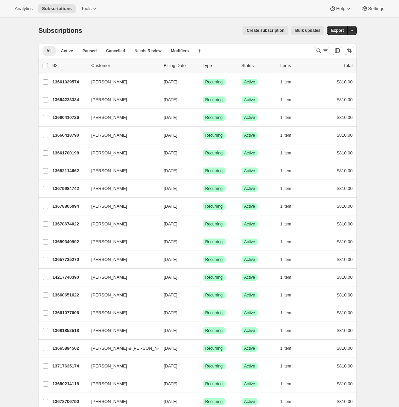
click at [324, 54] on icon "Search and filter results" at bounding box center [325, 50] width 7 height 7
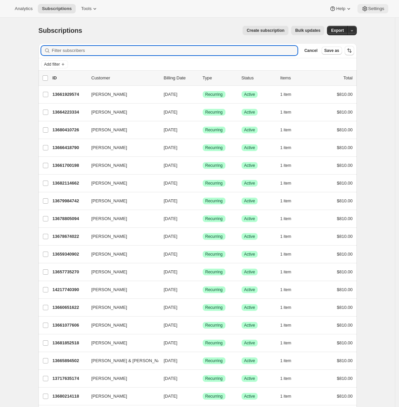
click at [364, 10] on icon at bounding box center [364, 8] width 5 height 5
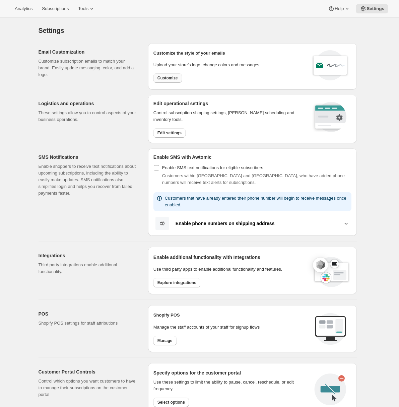
click at [176, 74] on button "Customize" at bounding box center [167, 77] width 28 height 9
select select "subscriptionMessage"
select select "5"
select select "15"
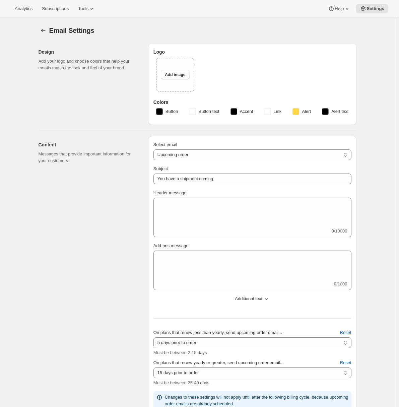
select select "2"
select select "10"
type input "Craggy Range"
checkbox input "false"
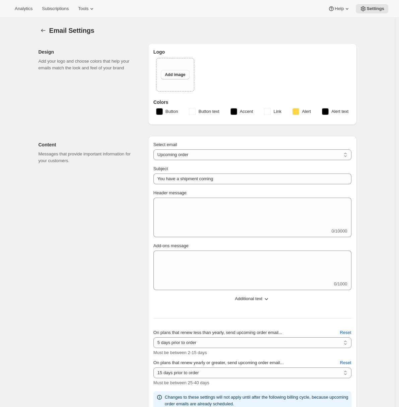
checkbox input "false"
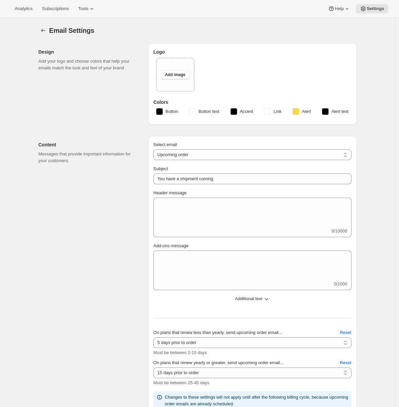
checkbox input "false"
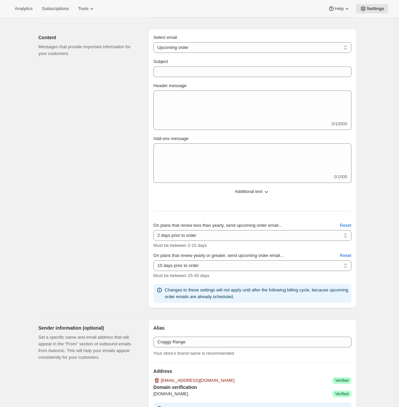
scroll to position [197, 0]
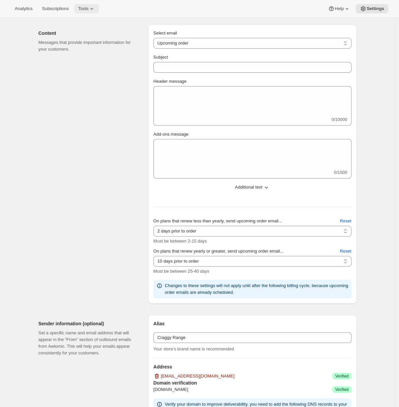
click at [88, 9] on span "Tools" at bounding box center [83, 8] width 10 height 5
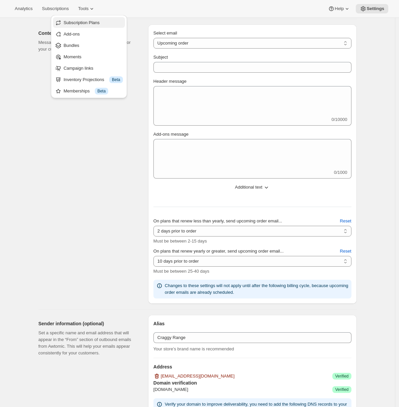
click at [84, 22] on span "Subscription Plans" at bounding box center [82, 22] width 36 height 5
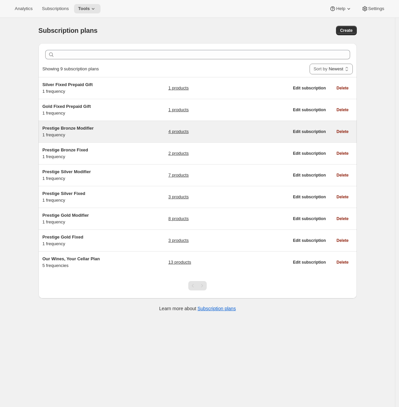
click at [91, 130] on span "Prestige Bronze Modifier" at bounding box center [68, 128] width 51 height 5
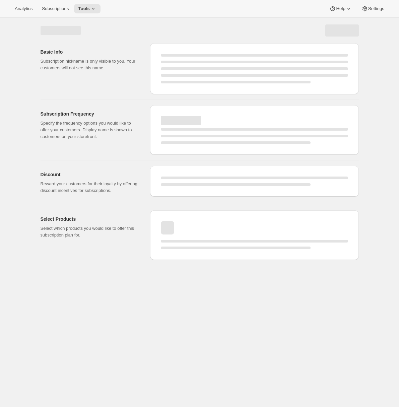
select select "WEEK"
select select "MONTH"
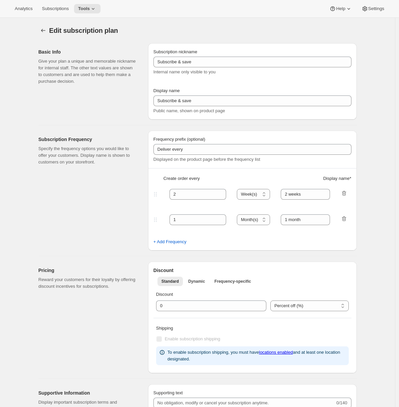
type input "Prestige Bronze Modifier"
type input "Join the Bronze Modifier Club"
type input "4"
select select "MONTH"
type input "4 months"
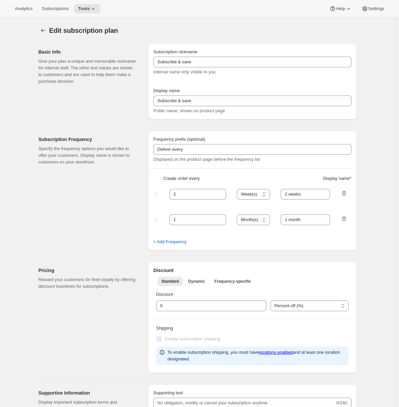
checkbox input "true"
select select "YEARDAY"
select select "2"
select select "9"
select select "6"
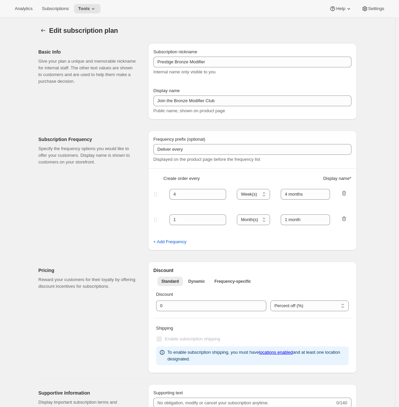
select select "9"
select select "10"
select select "9"
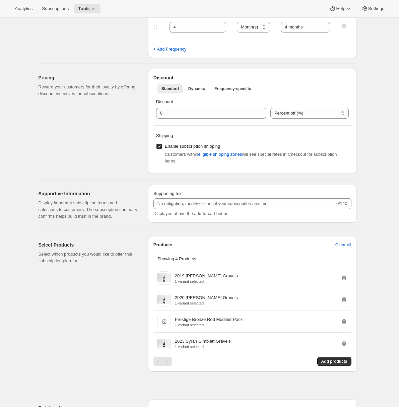
scroll to position [368, 0]
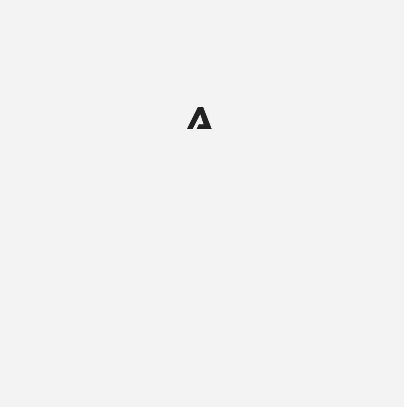
select select "subscriptionMessage"
select select "5"
select select "15"
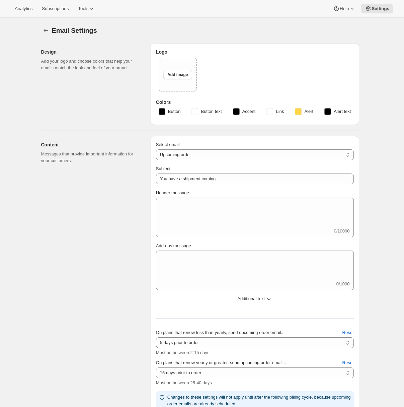
select select "2"
select select "10"
type input "Craggy Range"
checkbox input "false"
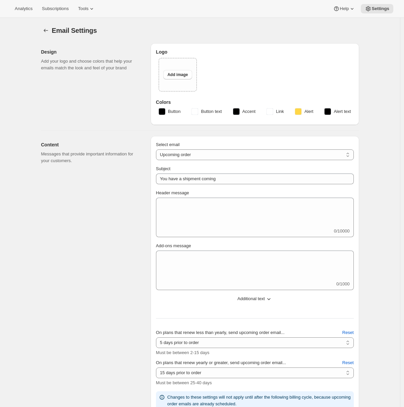
checkbox input "false"
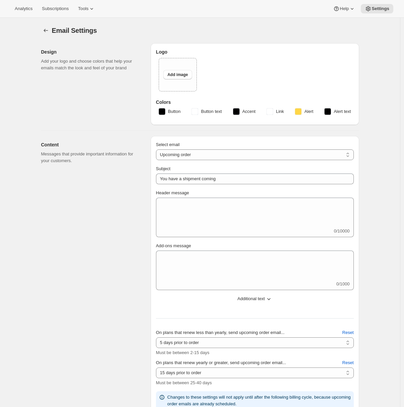
checkbox input "false"
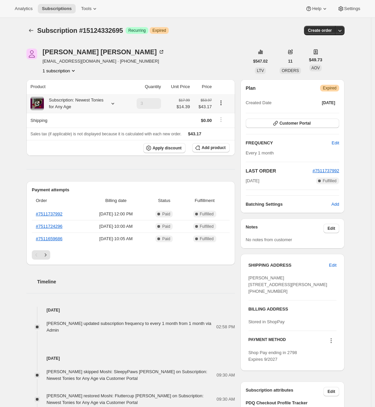
click at [115, 105] on icon at bounding box center [112, 103] width 7 height 7
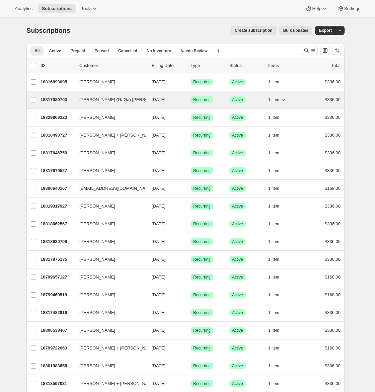
click at [60, 99] on p "18817089703" at bounding box center [57, 99] width 33 height 7
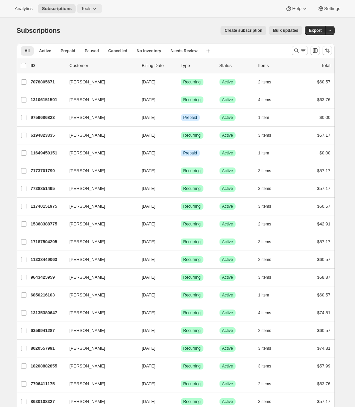
click at [98, 10] on icon at bounding box center [94, 8] width 7 height 7
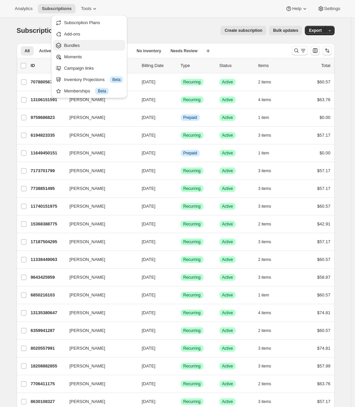
click at [93, 45] on span "Bundles" at bounding box center [93, 45] width 59 height 7
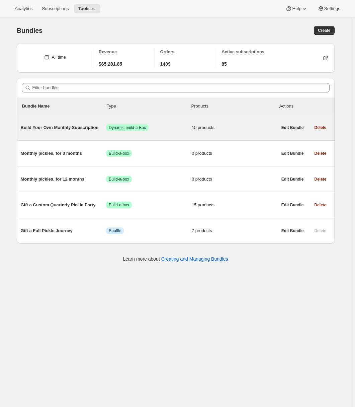
click at [71, 124] on div "Build Your Own Monthly Subscription Success Dynamic build-a-Box 15 products" at bounding box center [149, 127] width 257 height 17
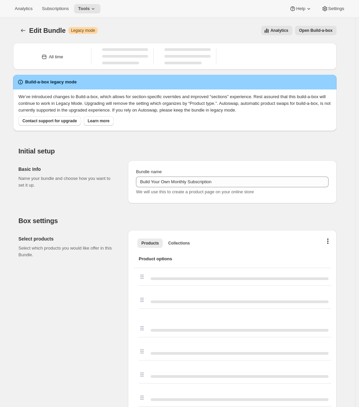
type input "Build Your Own Monthly Subscription"
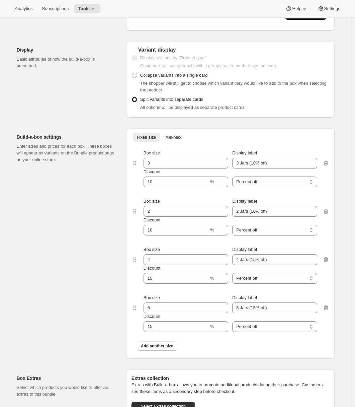
scroll to position [812, 0]
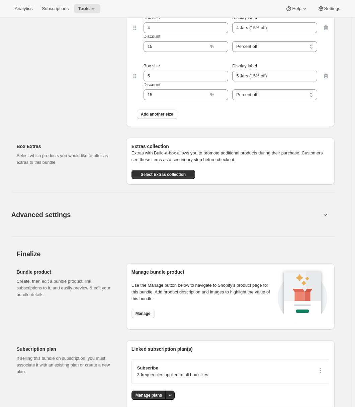
click at [146, 314] on span "Manage" at bounding box center [143, 313] width 15 height 5
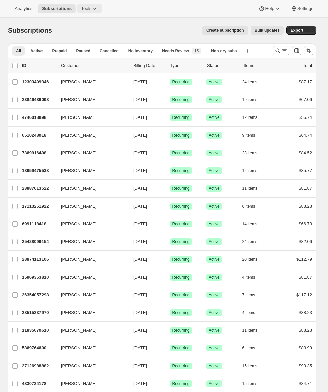
click at [94, 13] on button "Tools" at bounding box center [89, 8] width 25 height 9
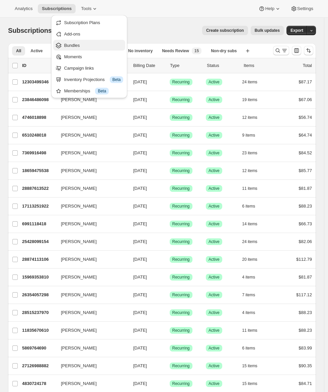
click at [87, 46] on span "Bundles" at bounding box center [93, 45] width 59 height 7
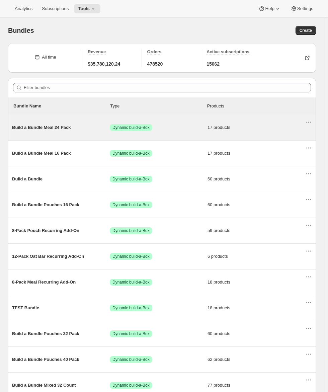
click at [69, 130] on div "Build a Bundle Meal 24 Pack Success Dynamic build-a-Box 17 products" at bounding box center [158, 127] width 293 height 17
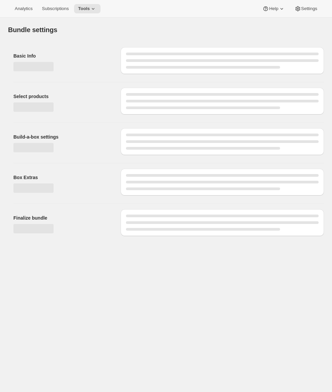
type input "Build a Bundle Meal 24 Pack"
checkbox input "true"
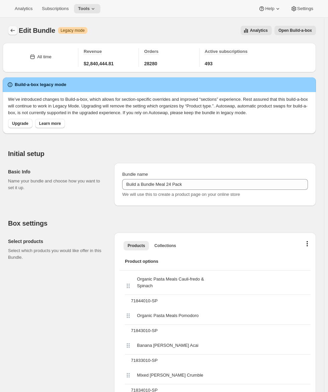
click at [13, 34] on button "Bundles" at bounding box center [12, 30] width 9 height 9
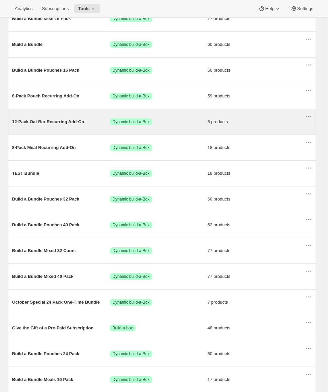
scroll to position [139, 0]
